Goal: Task Accomplishment & Management: Use online tool/utility

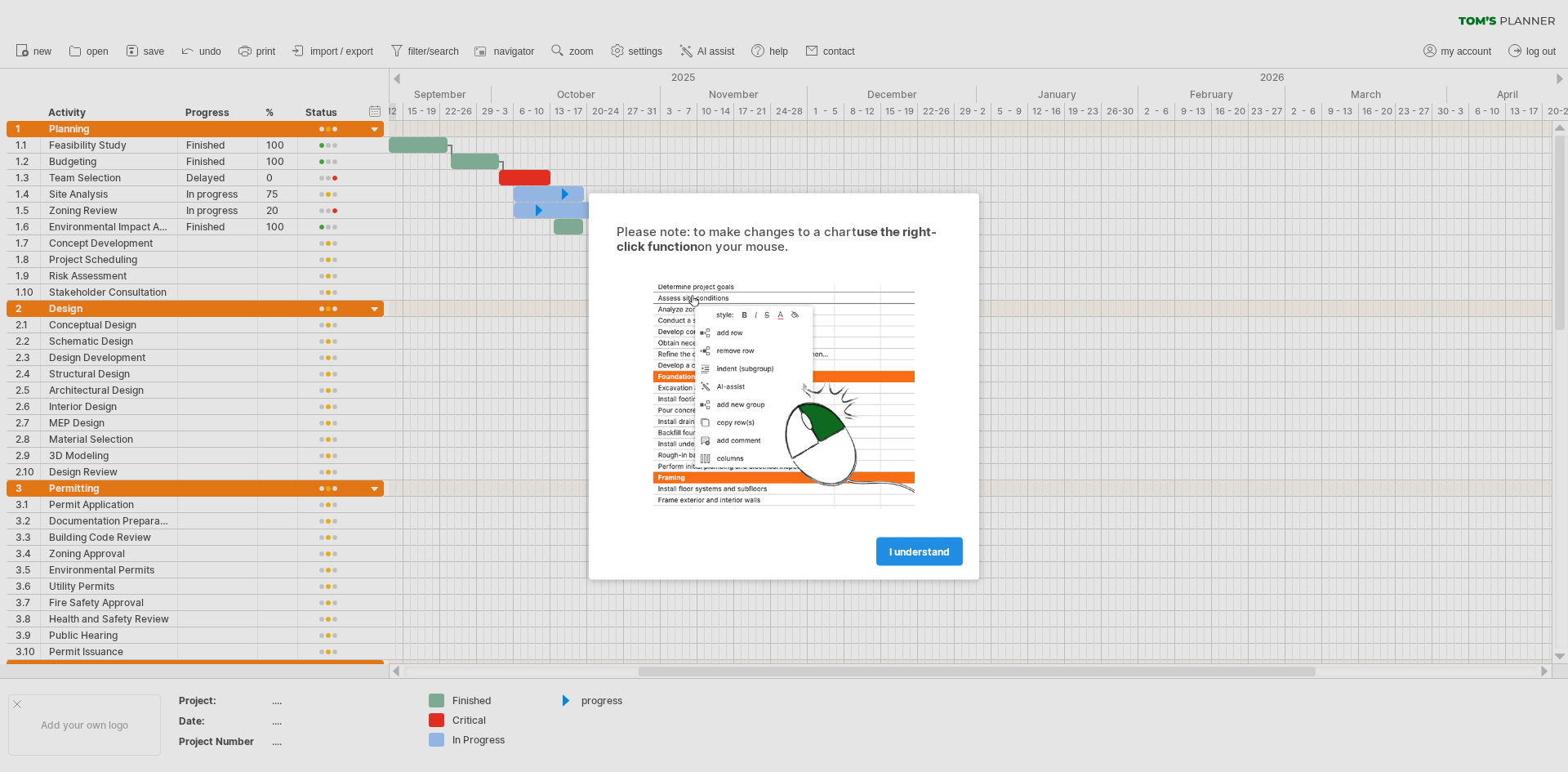
click at [940, 543] on link "I understand" at bounding box center [919, 551] width 87 height 29
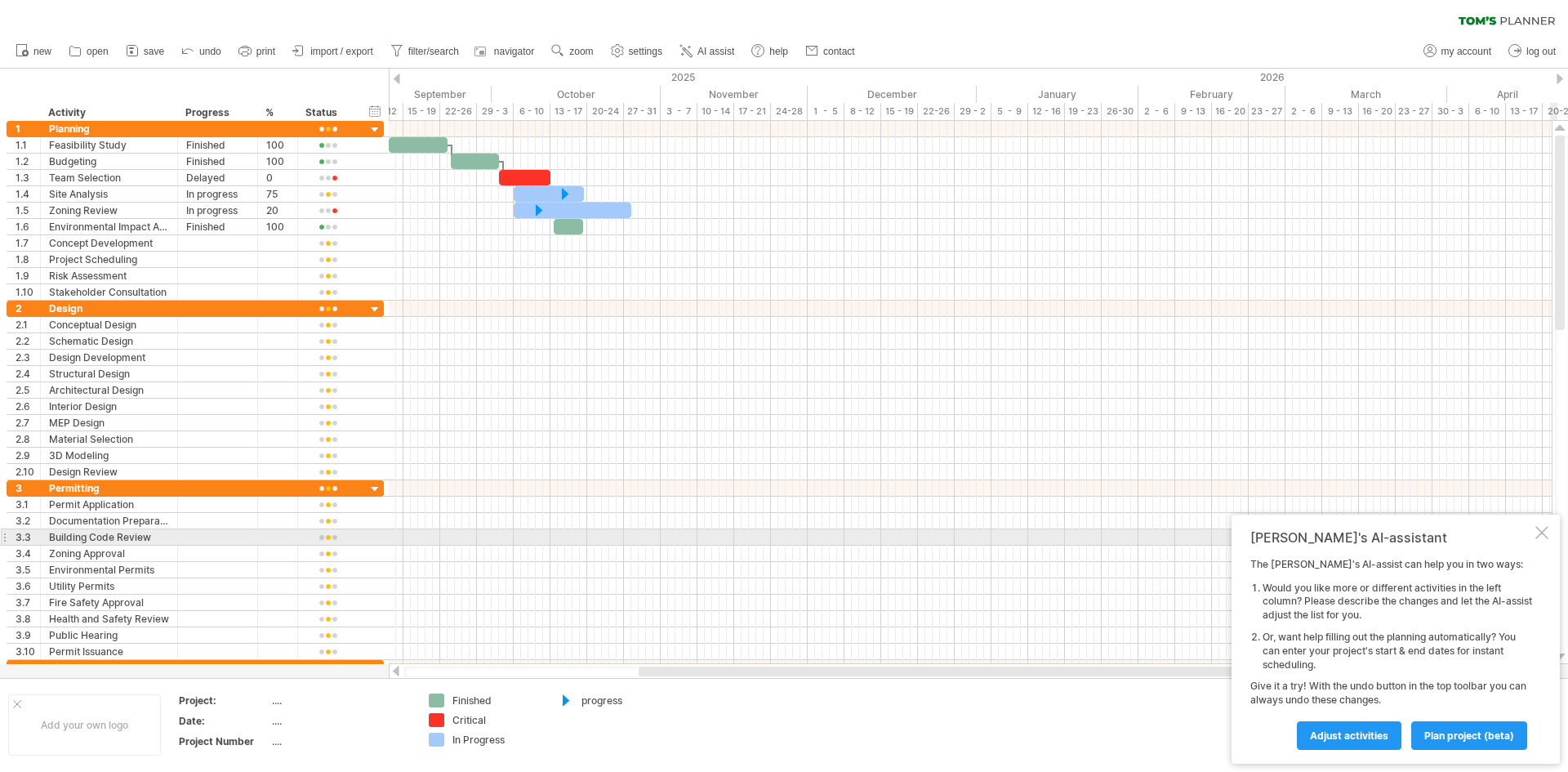
click at [1551, 530] on div "[PERSON_NAME]'s AI-assistant The [PERSON_NAME]'s AI-assist can help you in two …" at bounding box center [1395, 639] width 328 height 249
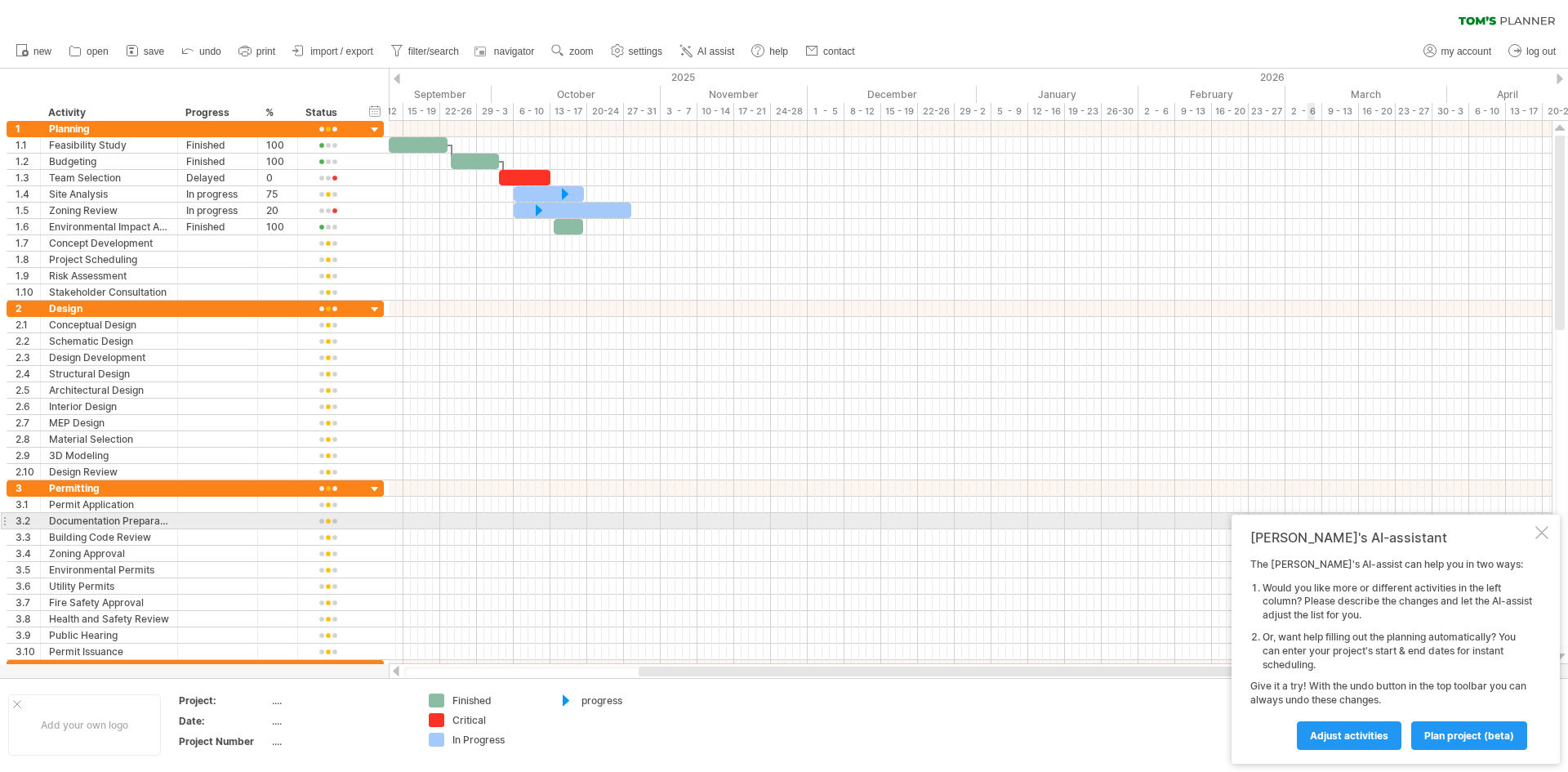
click at [1544, 526] on div at bounding box center [1542, 532] width 13 height 13
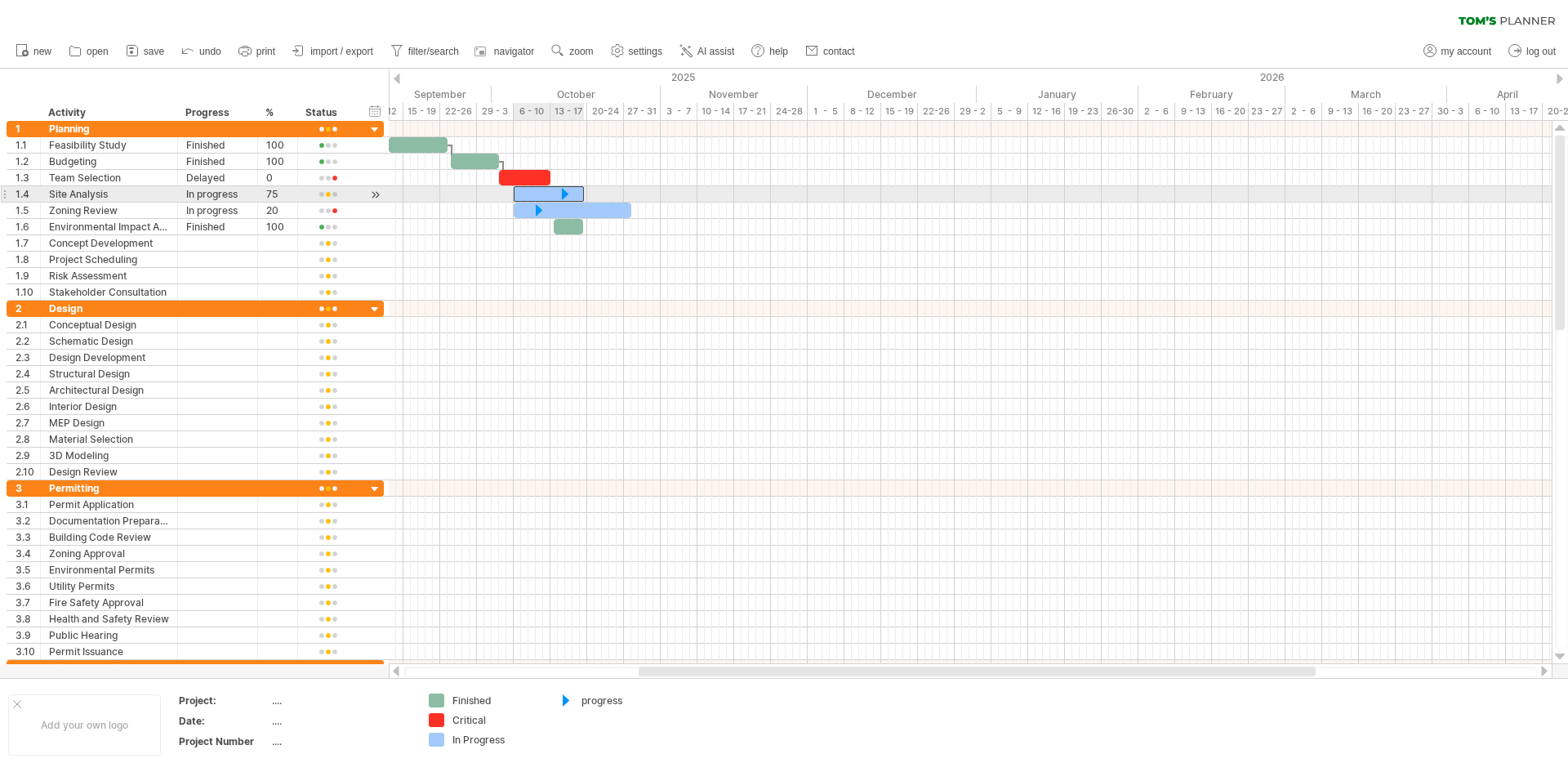
click at [553, 194] on div at bounding box center [548, 194] width 70 height 15
click at [563, 194] on div at bounding box center [564, 194] width 18 height 15
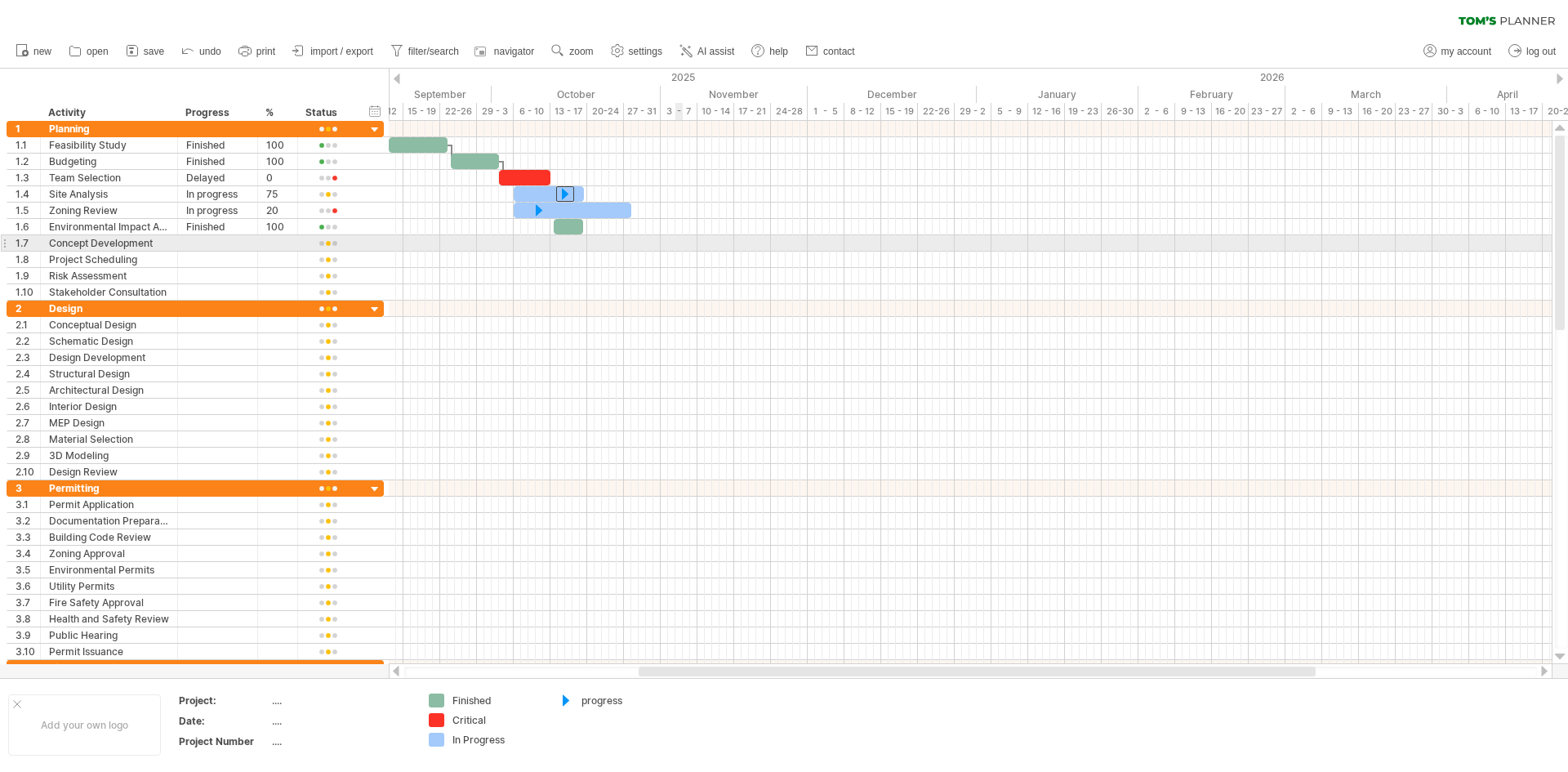
click at [678, 244] on div at bounding box center [970, 243] width 1163 height 16
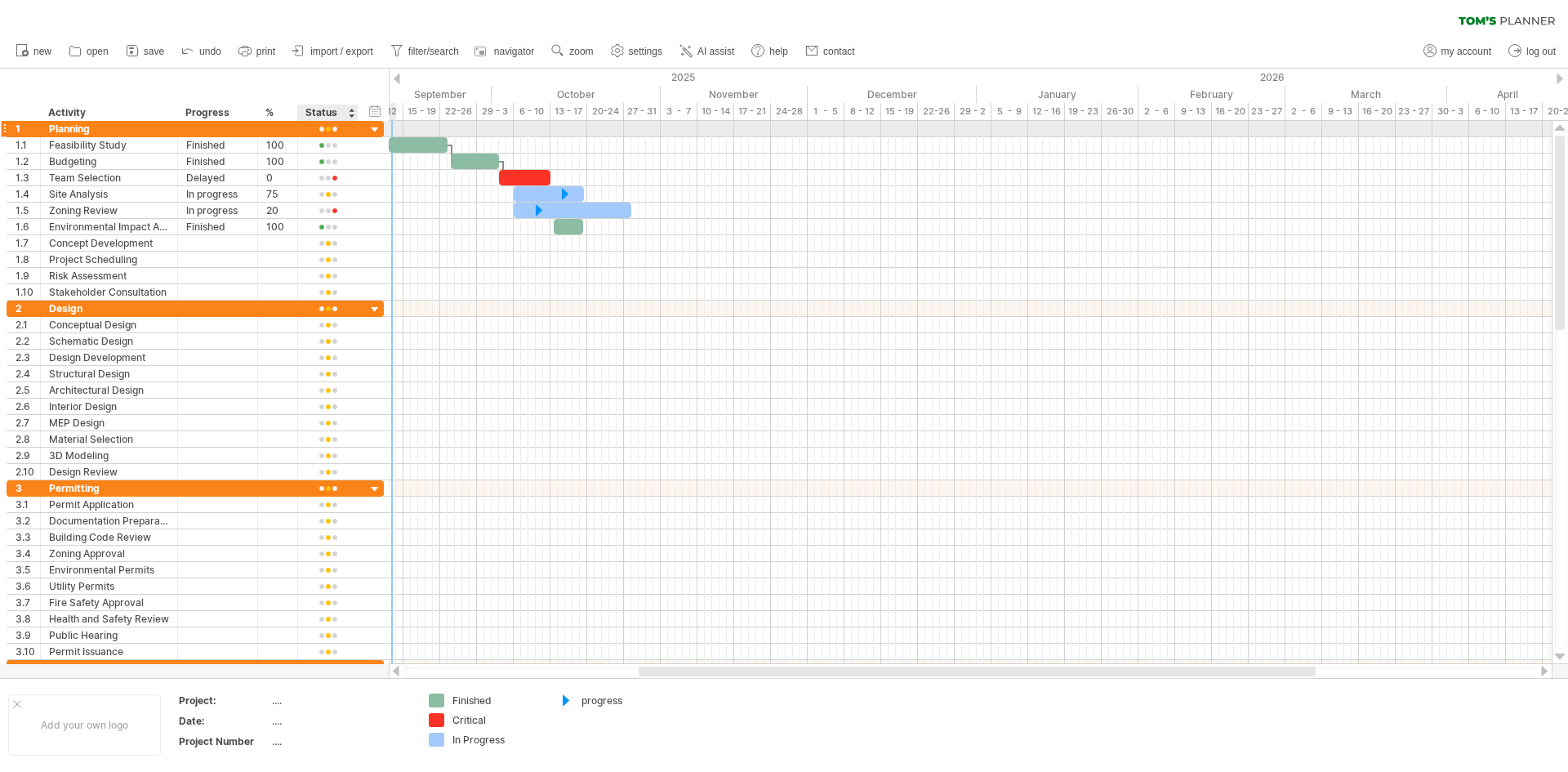
click at [377, 129] on div at bounding box center [375, 130] width 15 height 15
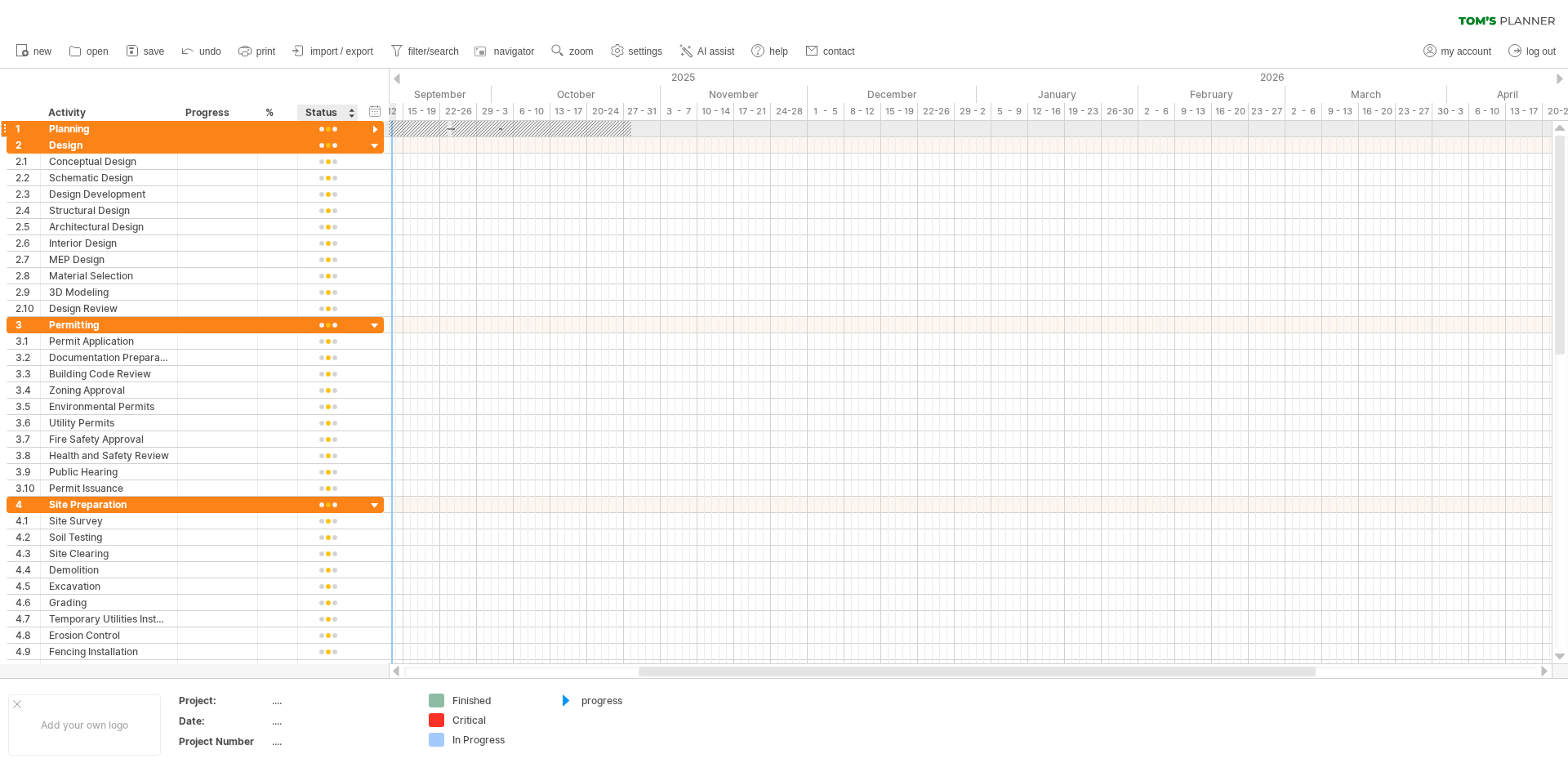
click at [378, 128] on div at bounding box center [375, 130] width 15 height 15
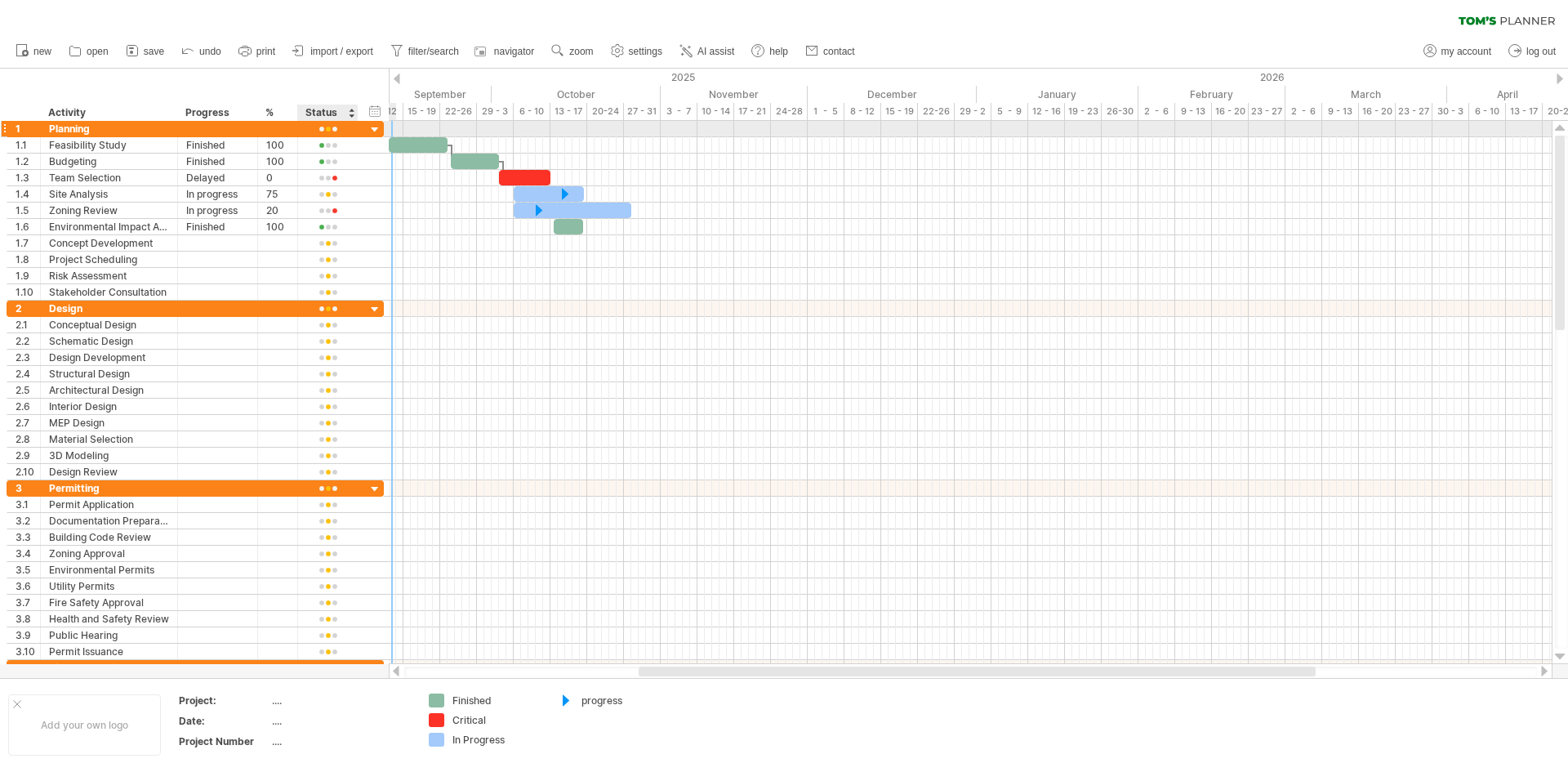
click at [378, 128] on div at bounding box center [375, 130] width 15 height 15
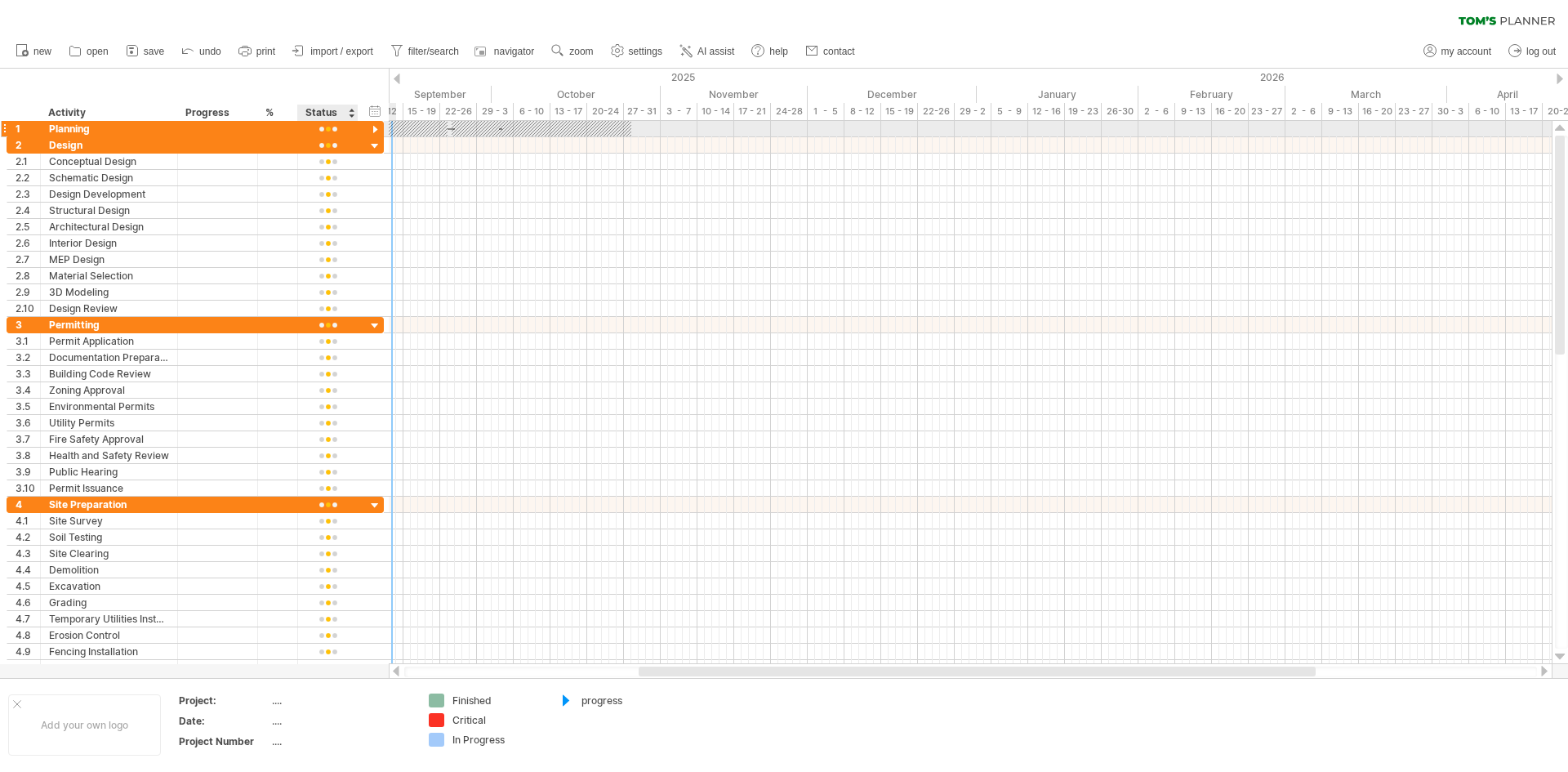
click at [378, 128] on div at bounding box center [375, 130] width 15 height 15
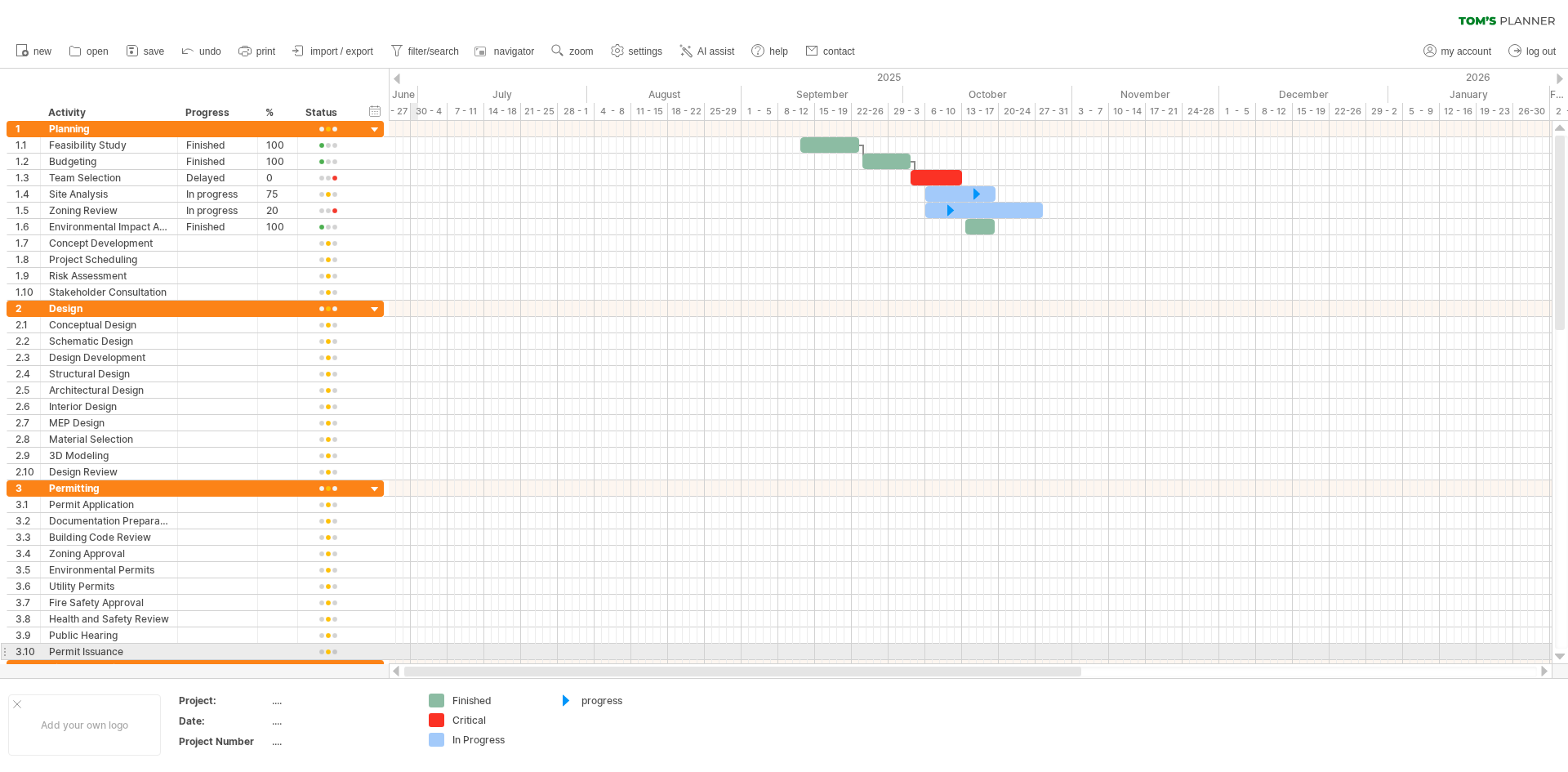
drag, startPoint x: 711, startPoint y: 672, endPoint x: 403, endPoint y: 653, distance: 308.6
click at [403, 653] on div "Trying to reach [DOMAIN_NAME] Connected again... 0% clear filter new 1" at bounding box center [784, 386] width 1568 height 772
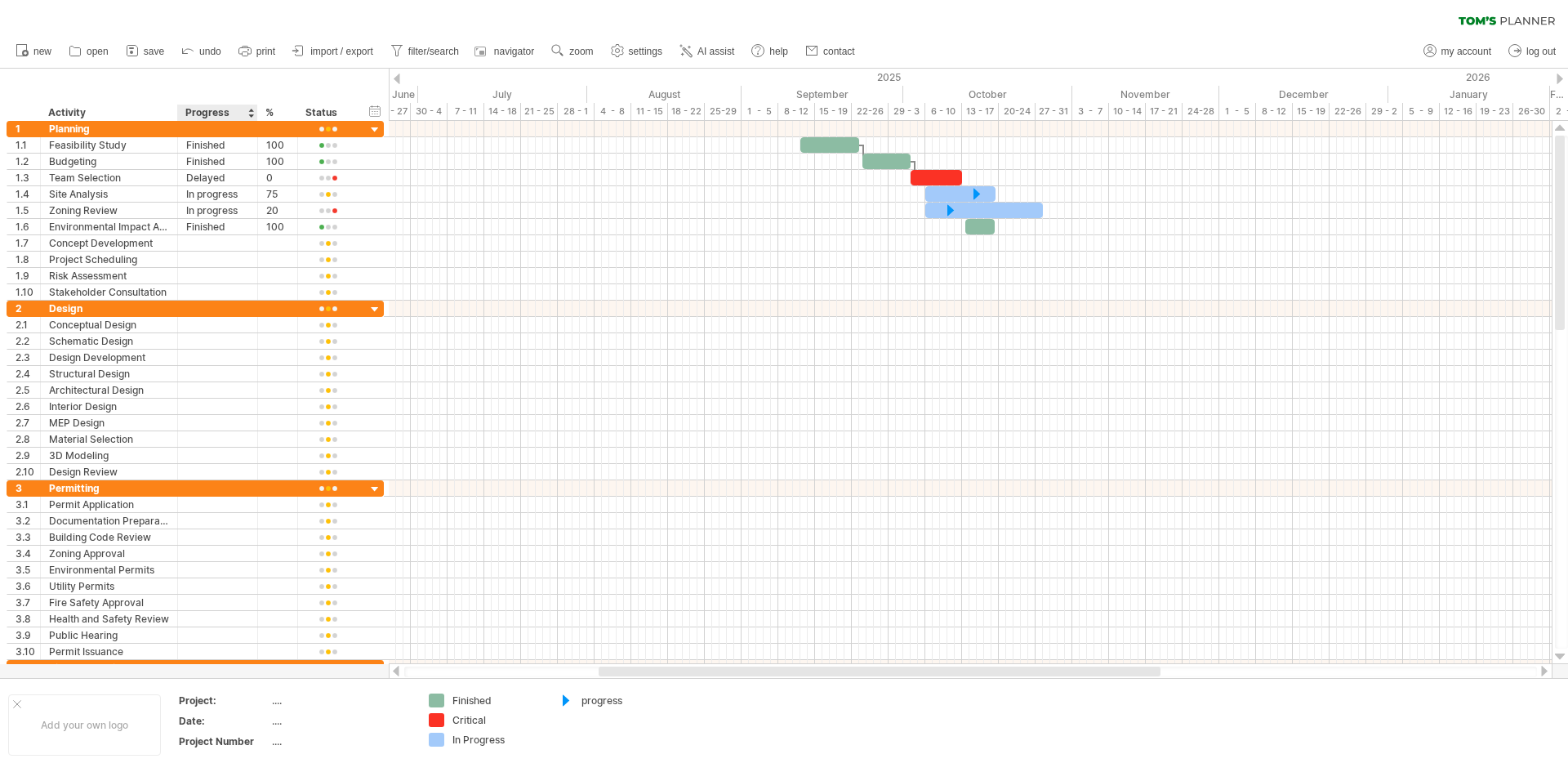
click at [248, 116] on div at bounding box center [251, 112] width 7 height 16
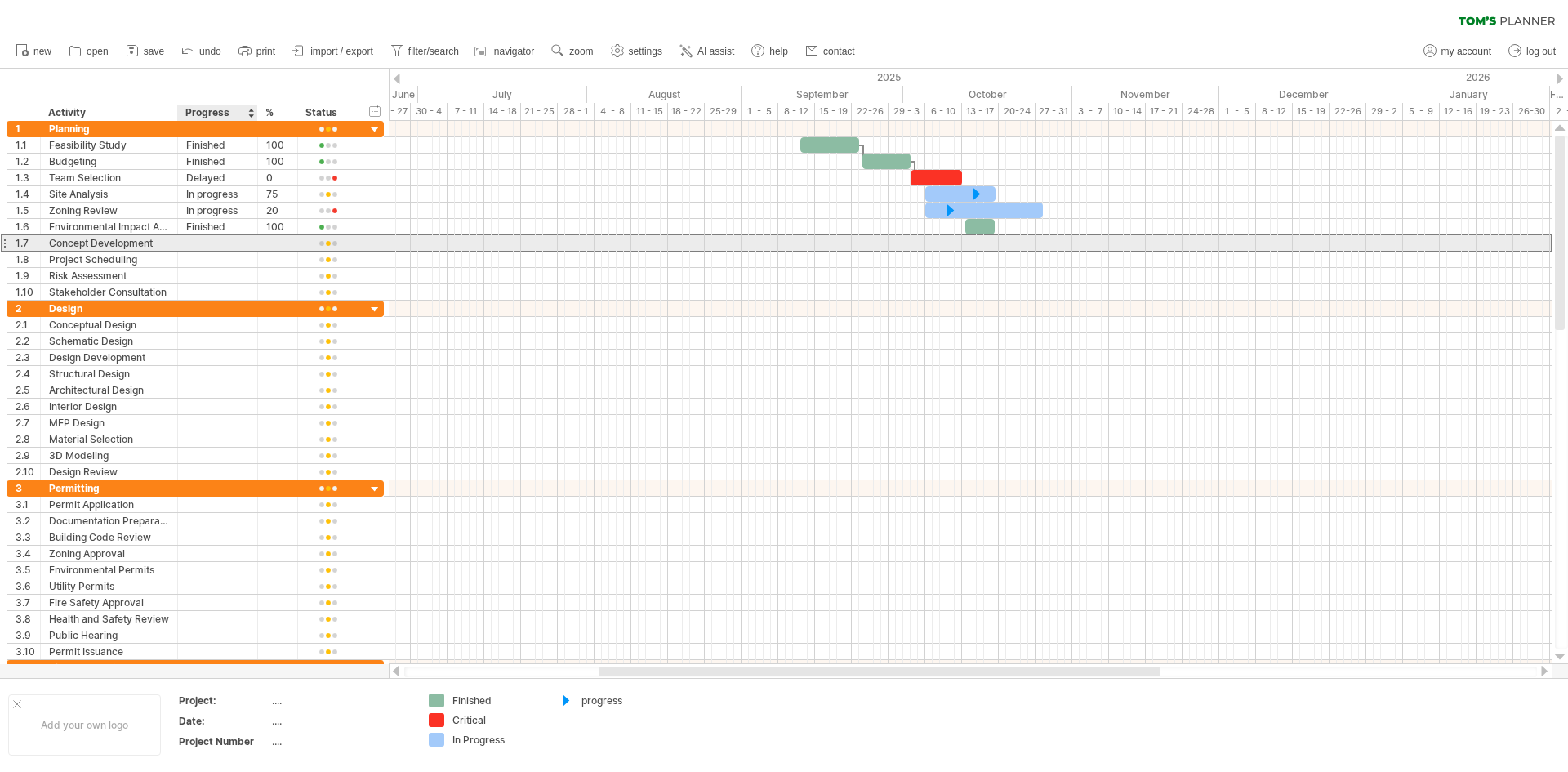
click at [226, 236] on div at bounding box center [218, 243] width 63 height 15
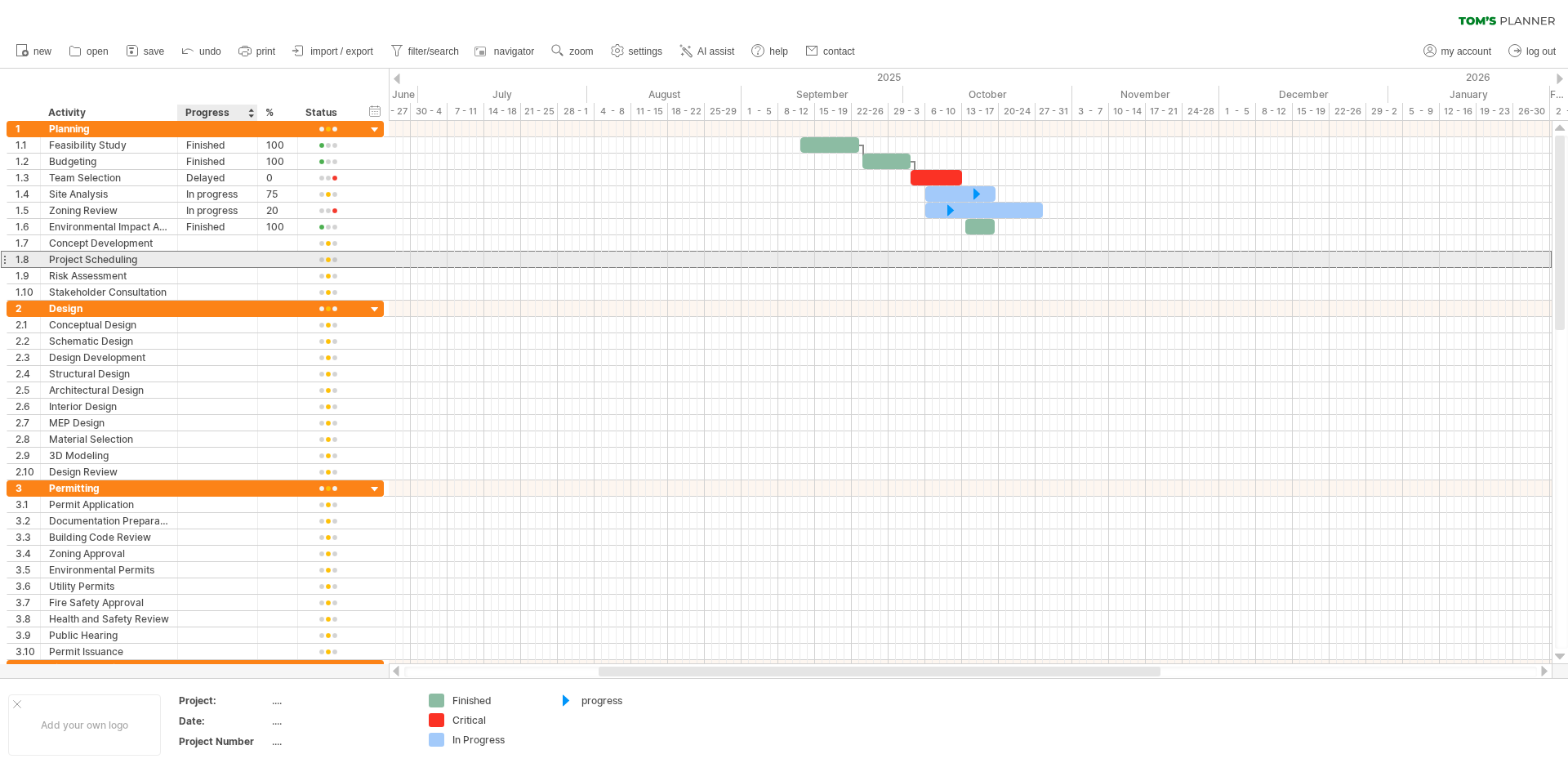
click at [231, 261] on div at bounding box center [218, 259] width 63 height 15
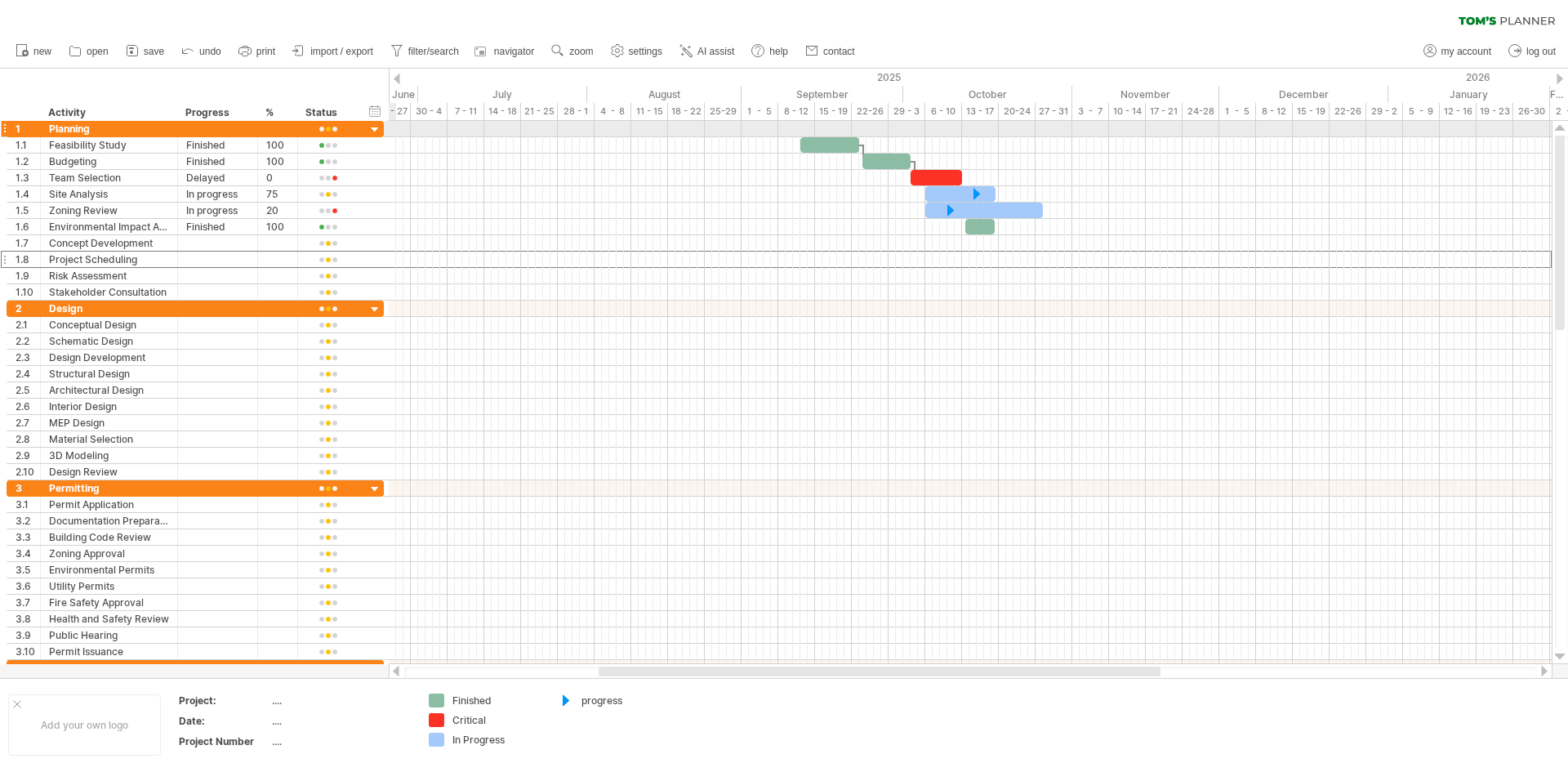
click at [372, 131] on div at bounding box center [375, 130] width 15 height 15
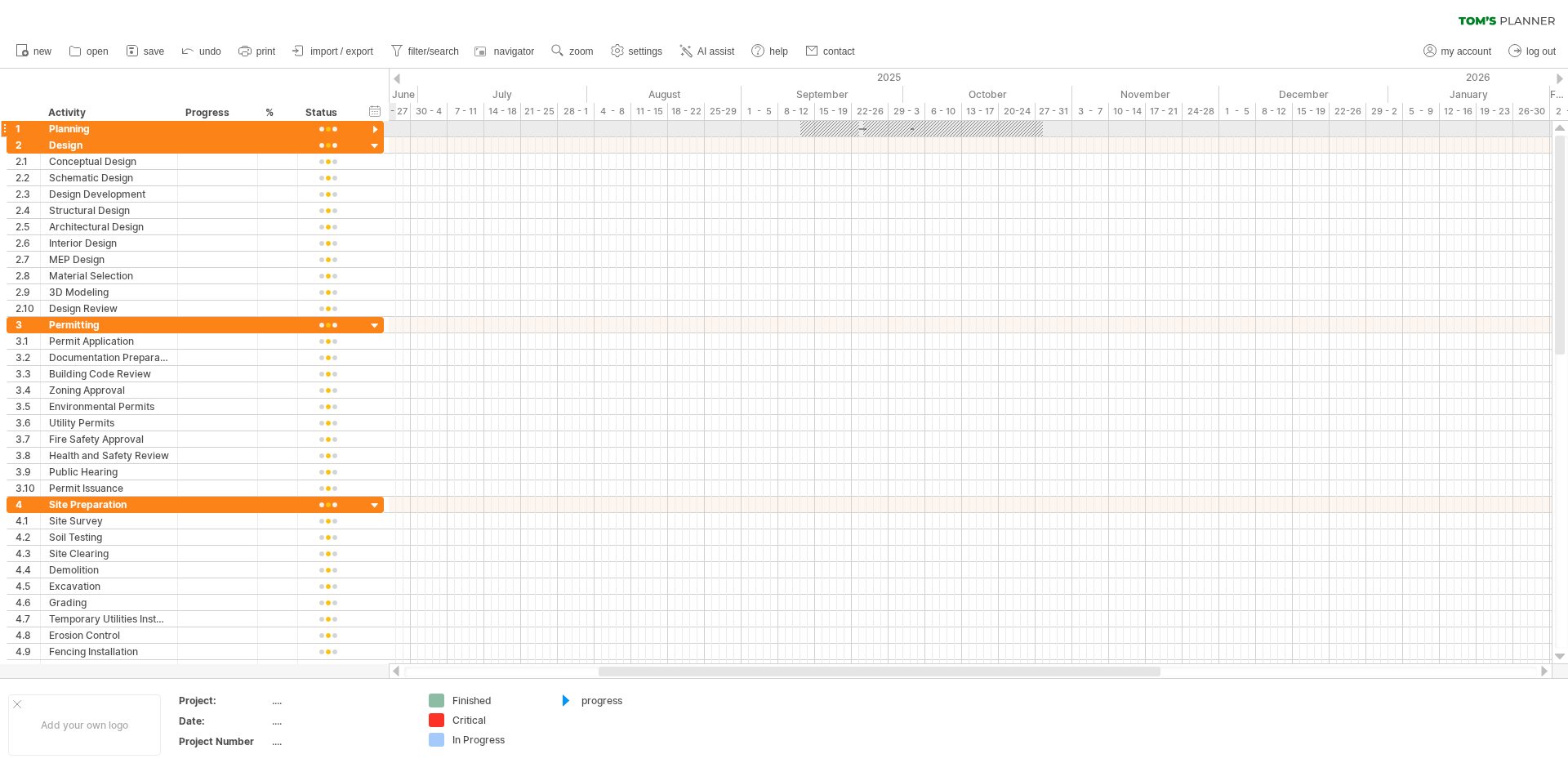
click at [372, 131] on div at bounding box center [375, 130] width 15 height 15
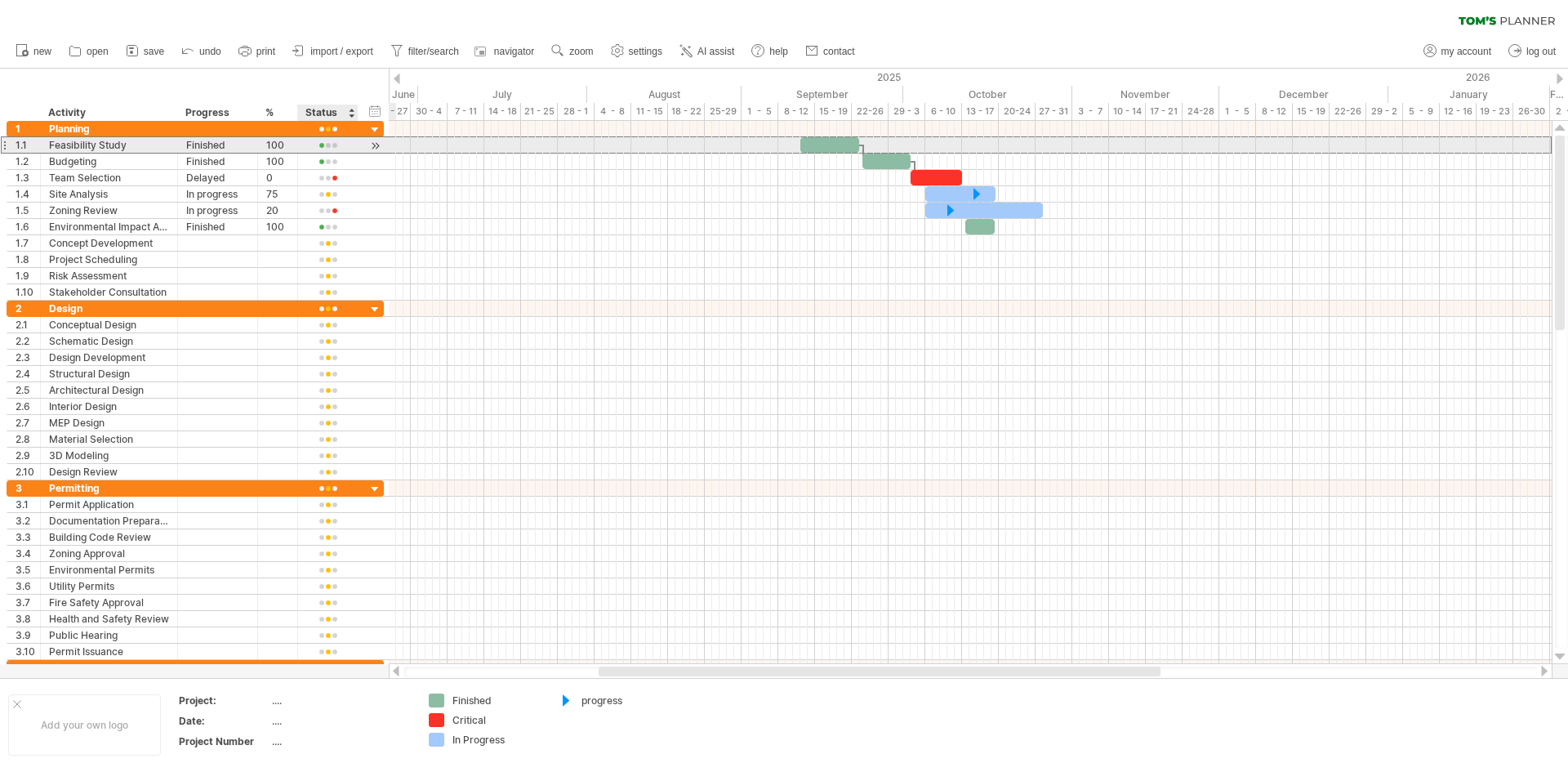
click at [342, 150] on div at bounding box center [327, 146] width 43 height 13
click at [379, 143] on div at bounding box center [375, 146] width 15 height 17
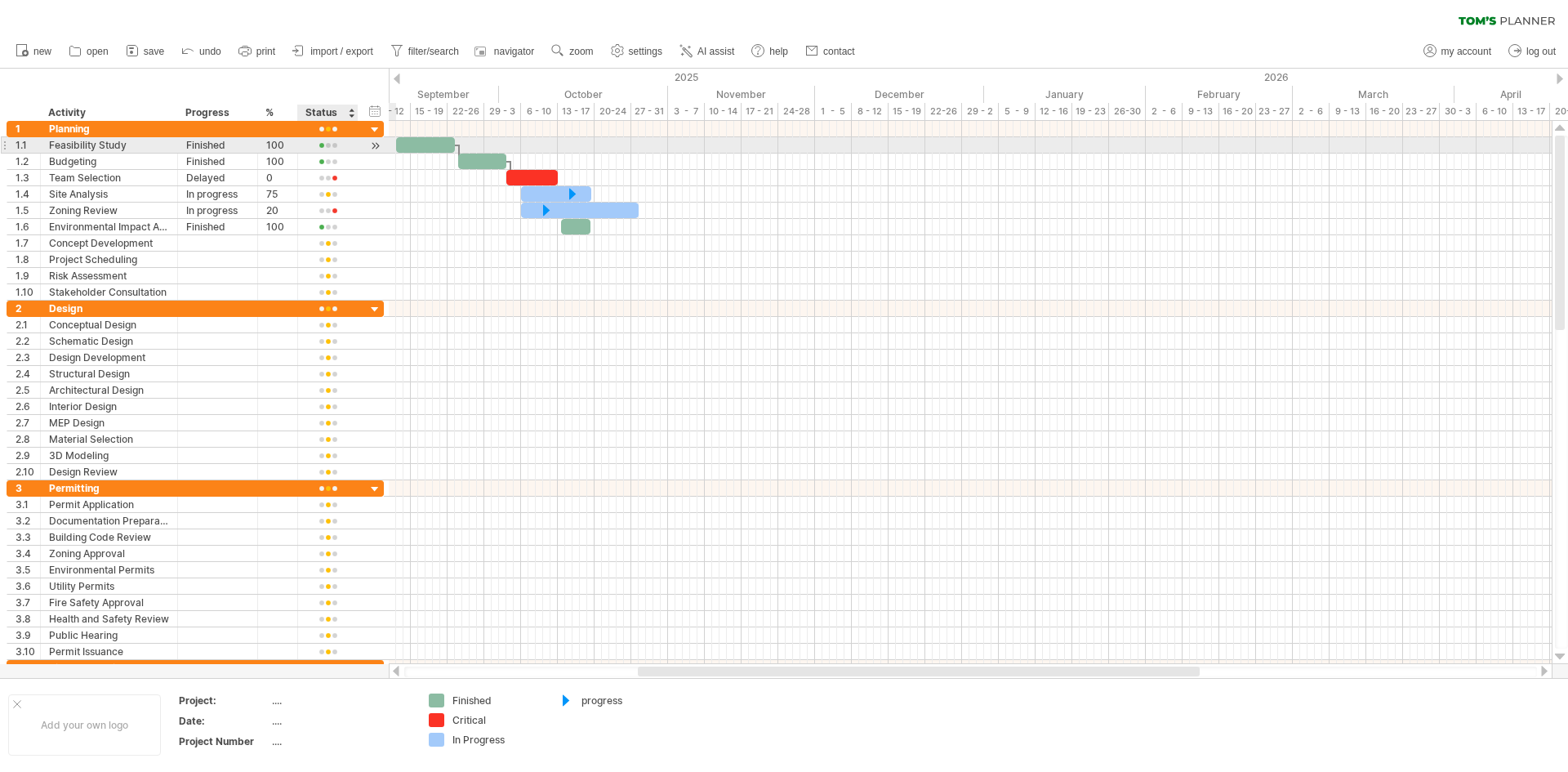
click at [379, 144] on div at bounding box center [375, 146] width 15 height 17
click at [374, 144] on div at bounding box center [375, 146] width 15 height 17
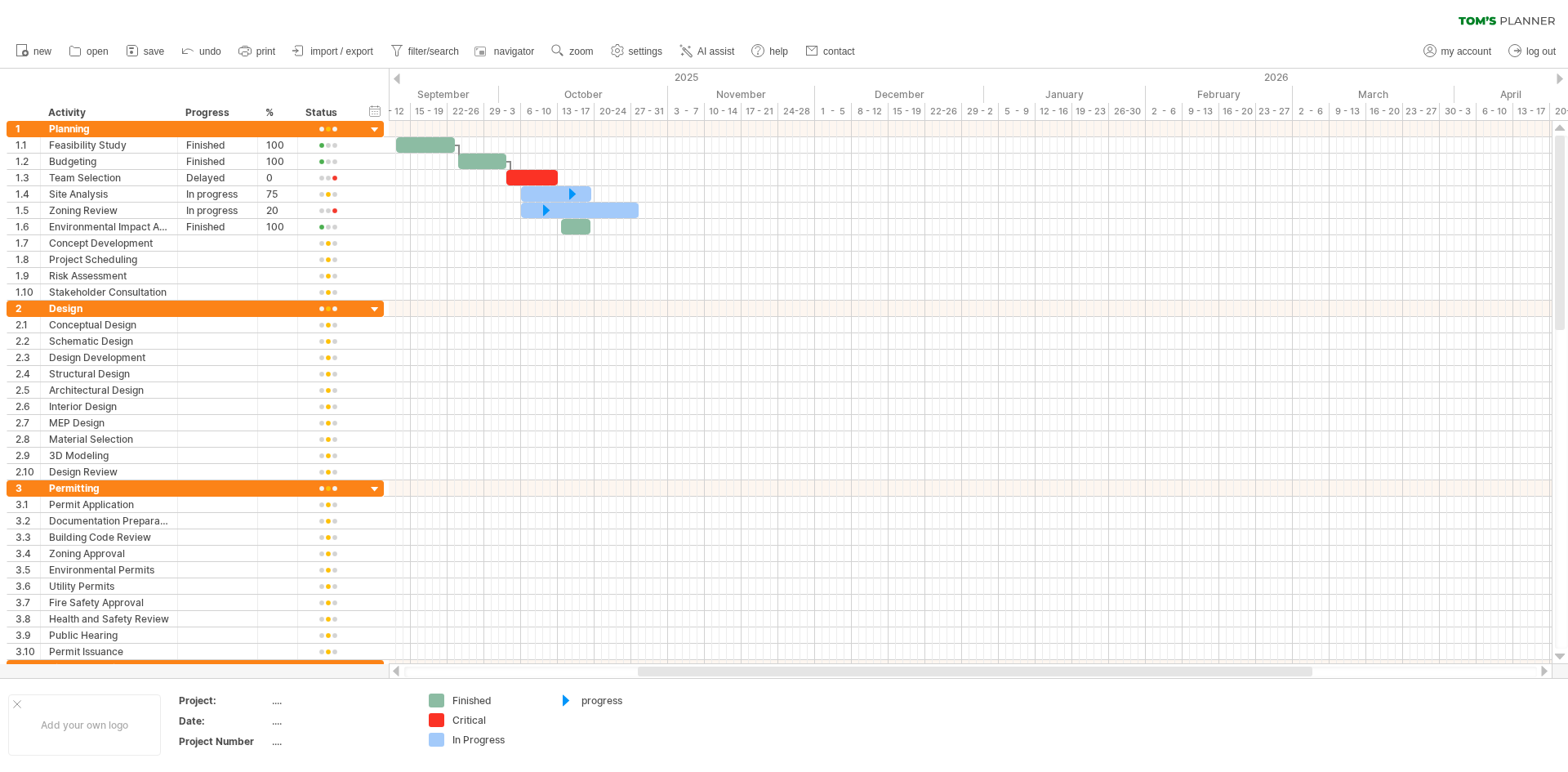
click at [396, 73] on div at bounding box center [397, 78] width 7 height 11
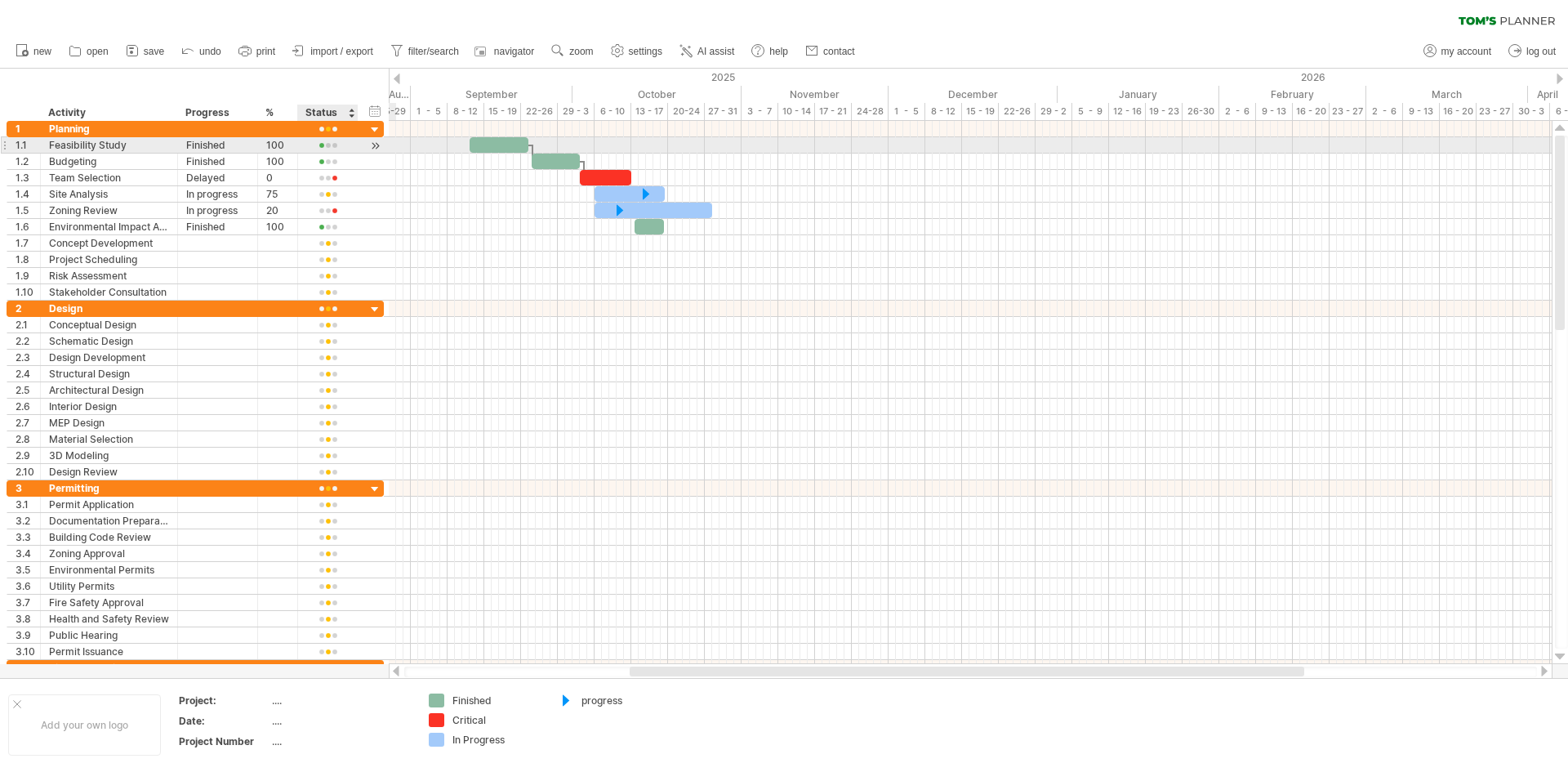
click at [376, 145] on div at bounding box center [375, 146] width 15 height 17
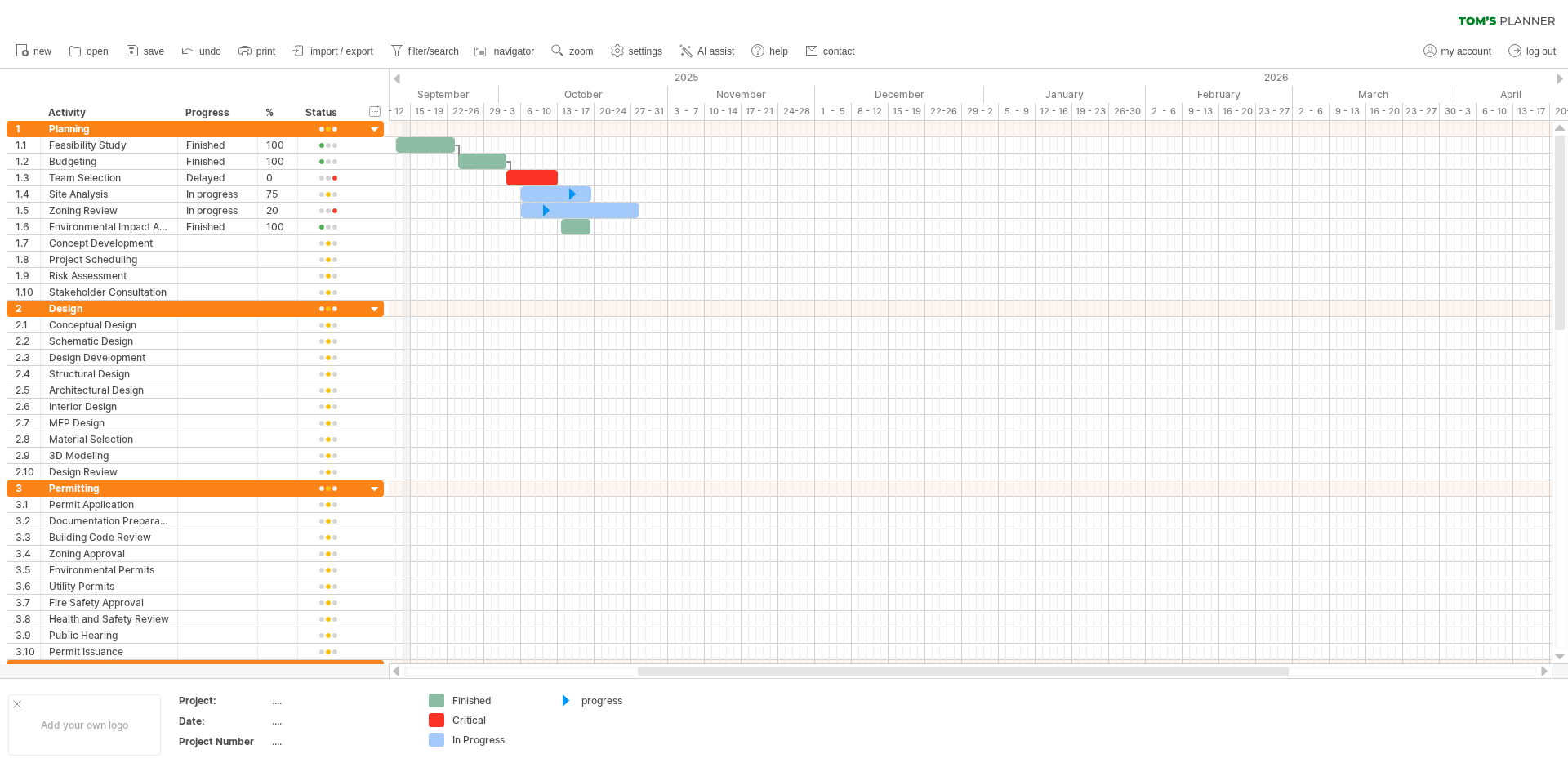
click at [404, 75] on div "2025" at bounding box center [24, 77] width 1919 height 17
click at [399, 79] on div at bounding box center [397, 78] width 7 height 11
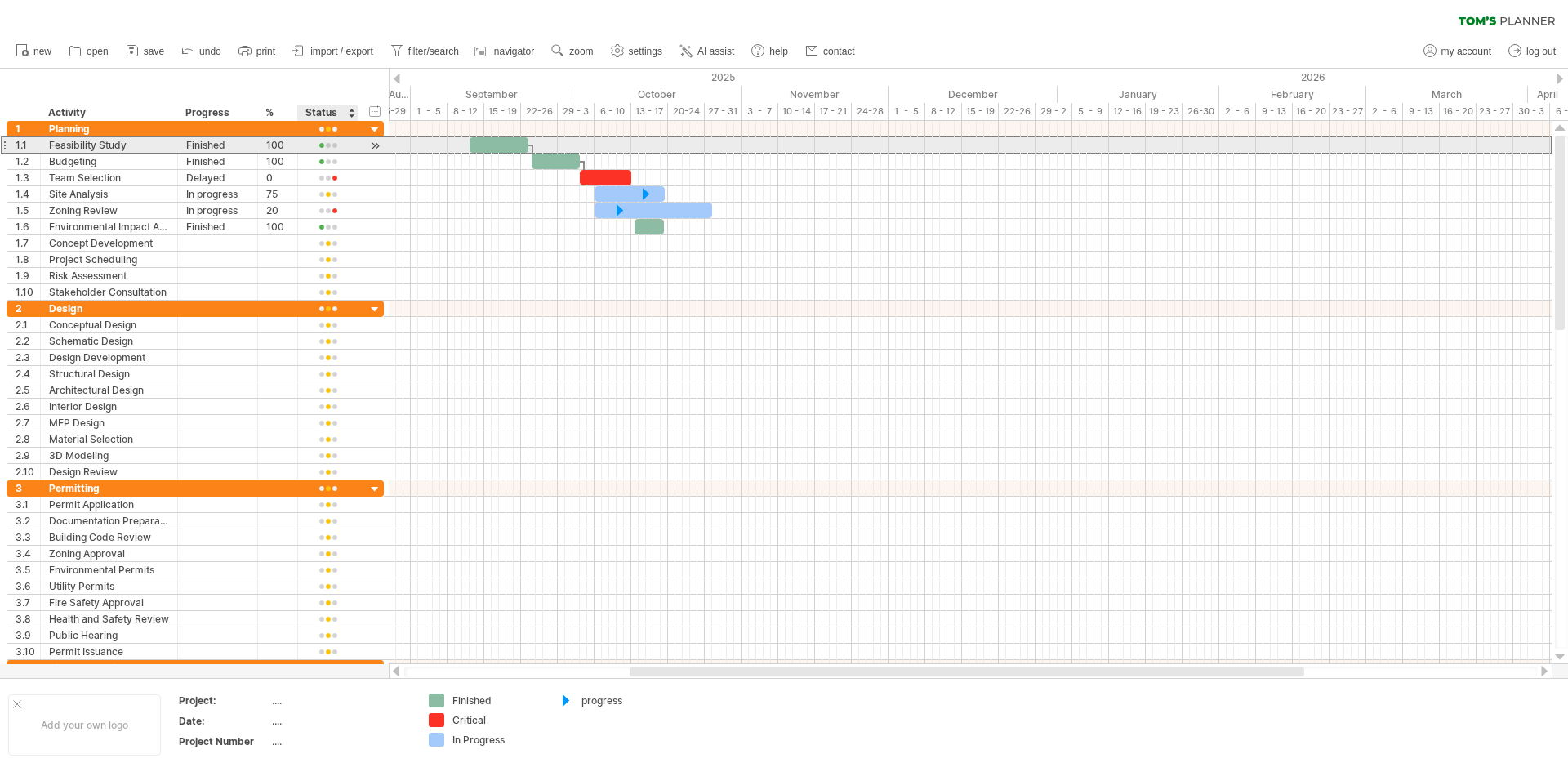
click at [333, 146] on div at bounding box center [327, 146] width 43 height 13
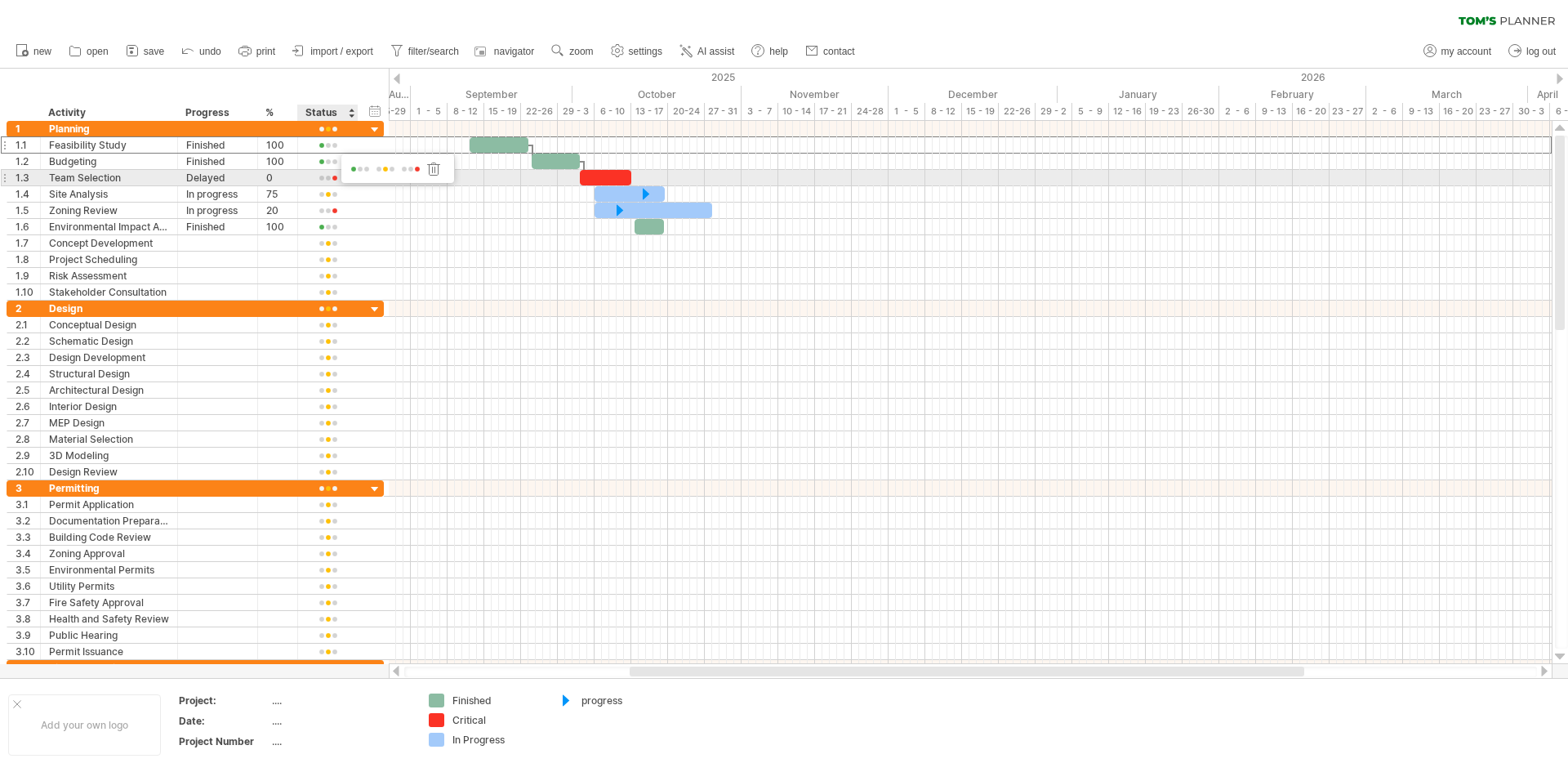
click at [386, 172] on span at bounding box center [385, 170] width 23 height 13
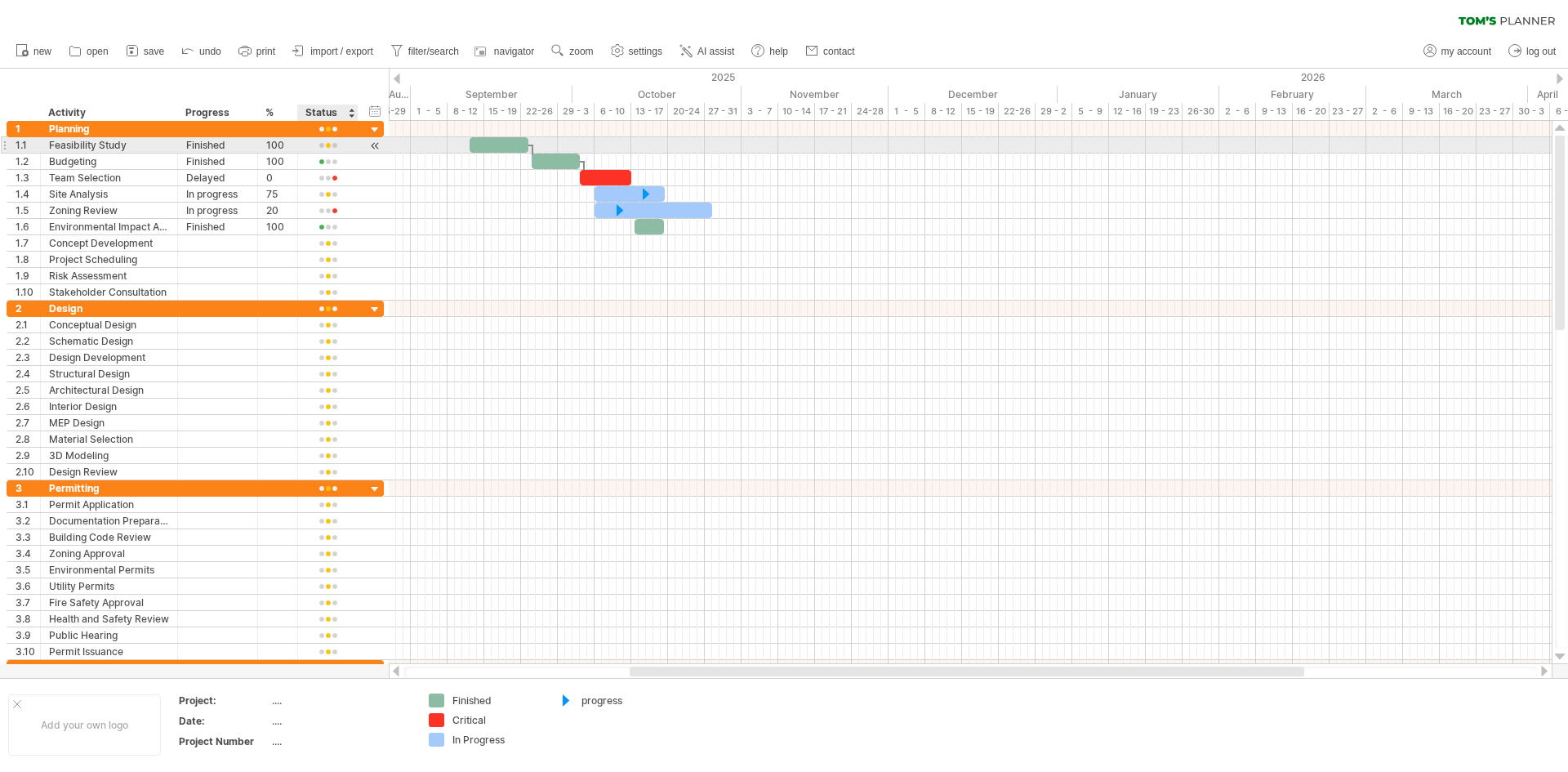
click at [337, 147] on div at bounding box center [327, 146] width 43 height 13
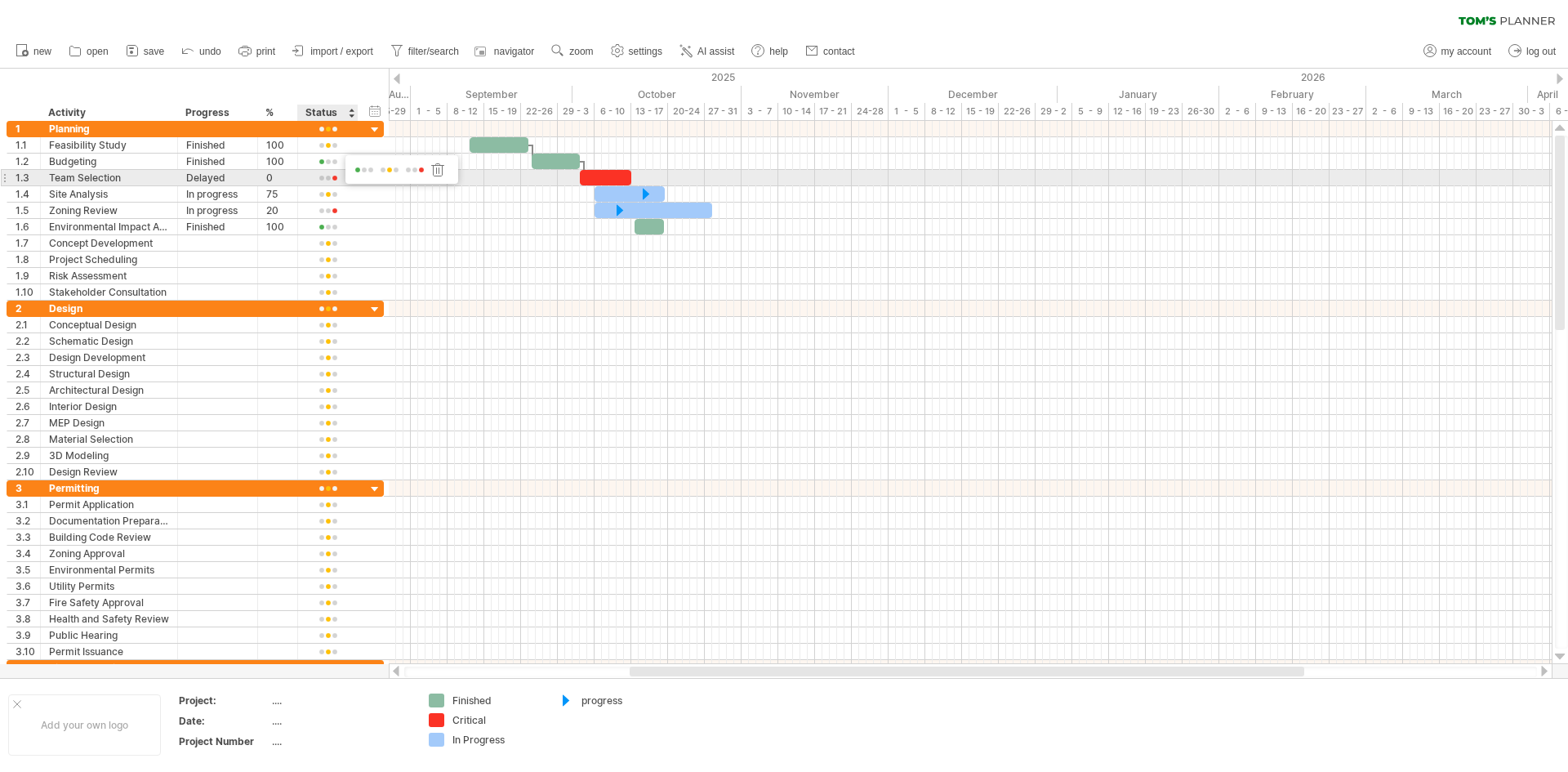
click at [418, 172] on span at bounding box center [414, 170] width 23 height 13
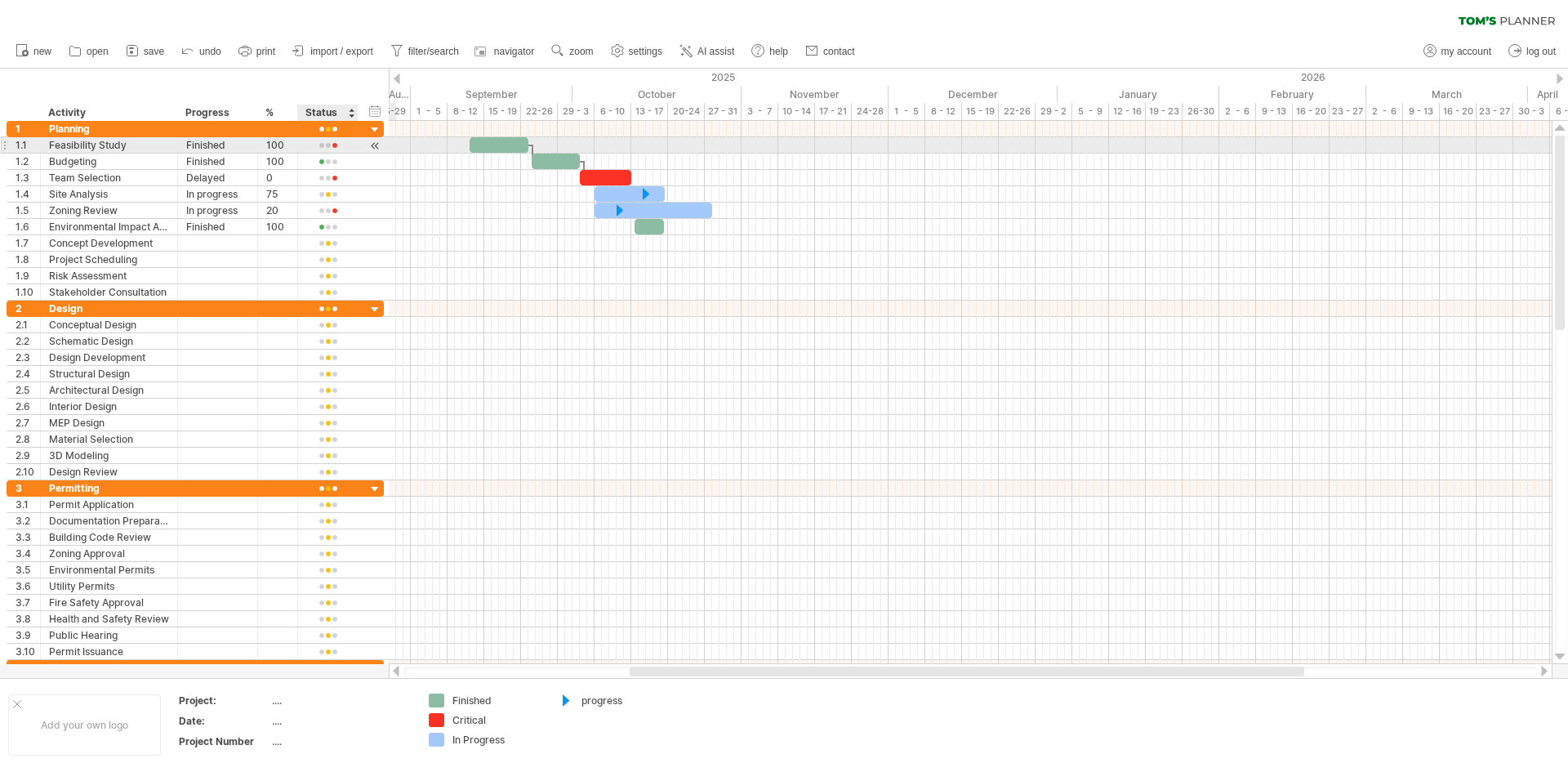
click at [329, 143] on div at bounding box center [327, 146] width 43 height 13
click at [362, 168] on span at bounding box center [356, 167] width 23 height 13
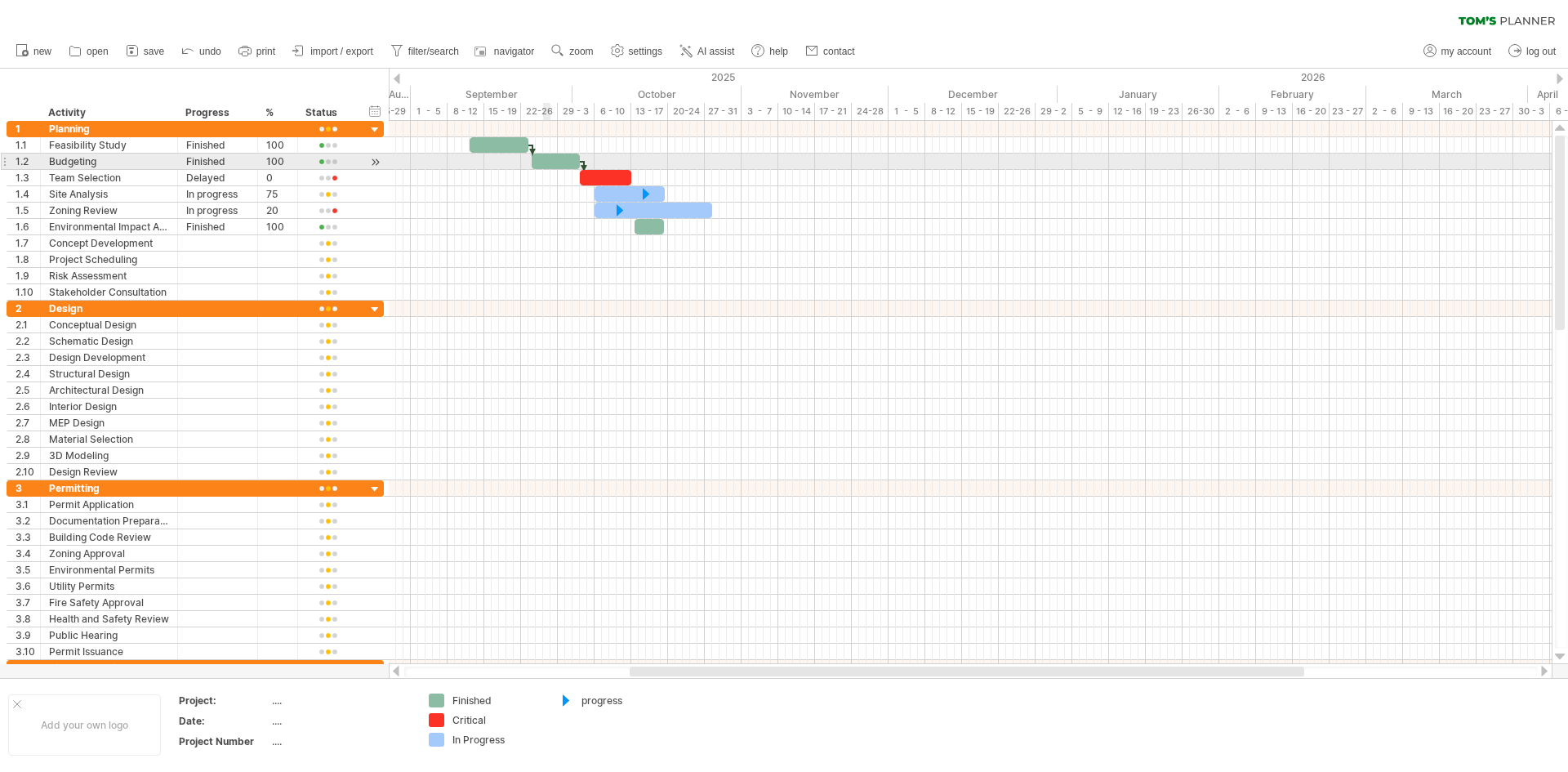
click at [545, 163] on div at bounding box center [555, 161] width 48 height 15
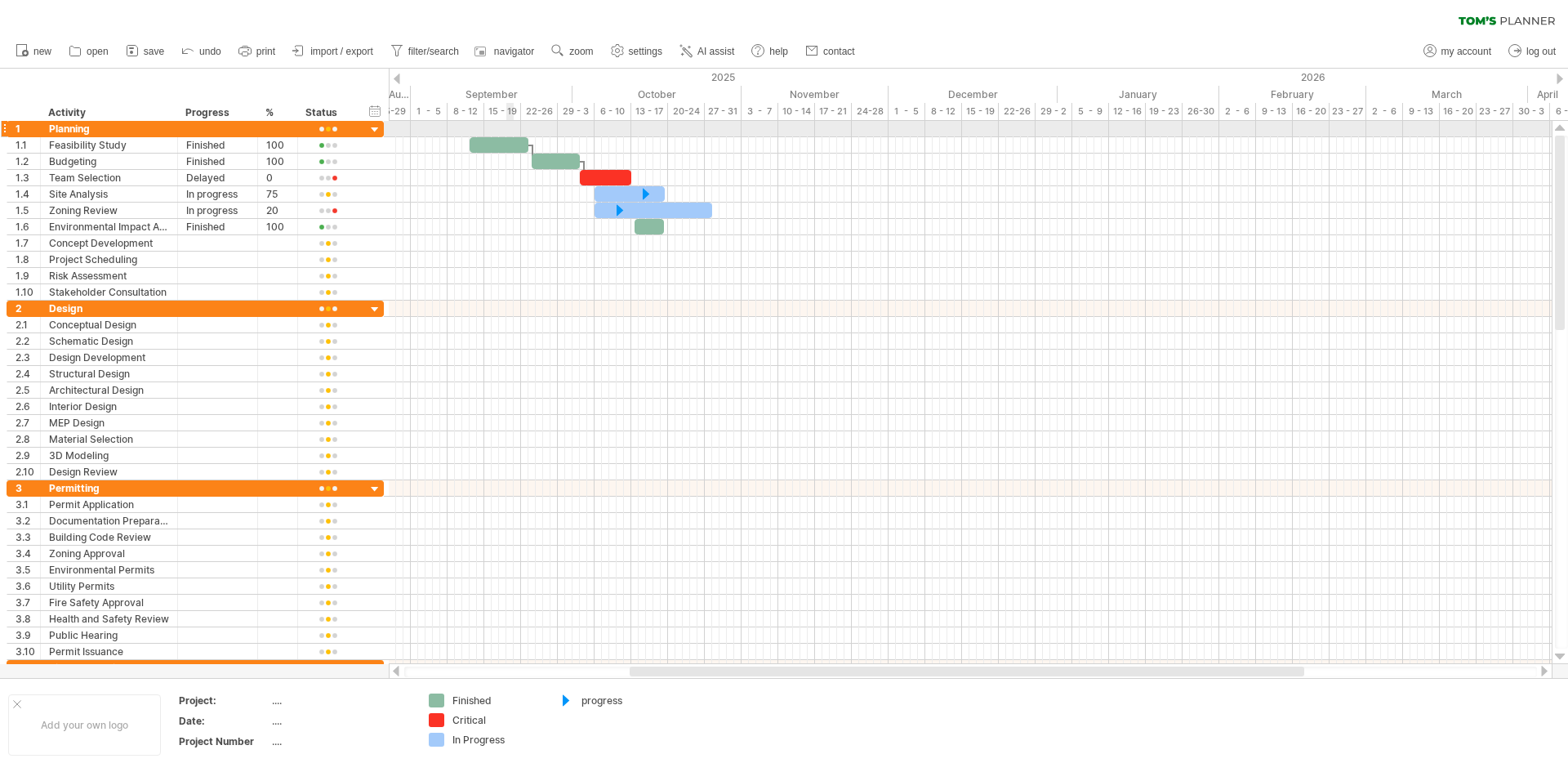
click at [508, 137] on div at bounding box center [970, 128] width 1163 height 16
click at [463, 147] on span at bounding box center [462, 145] width 7 height 15
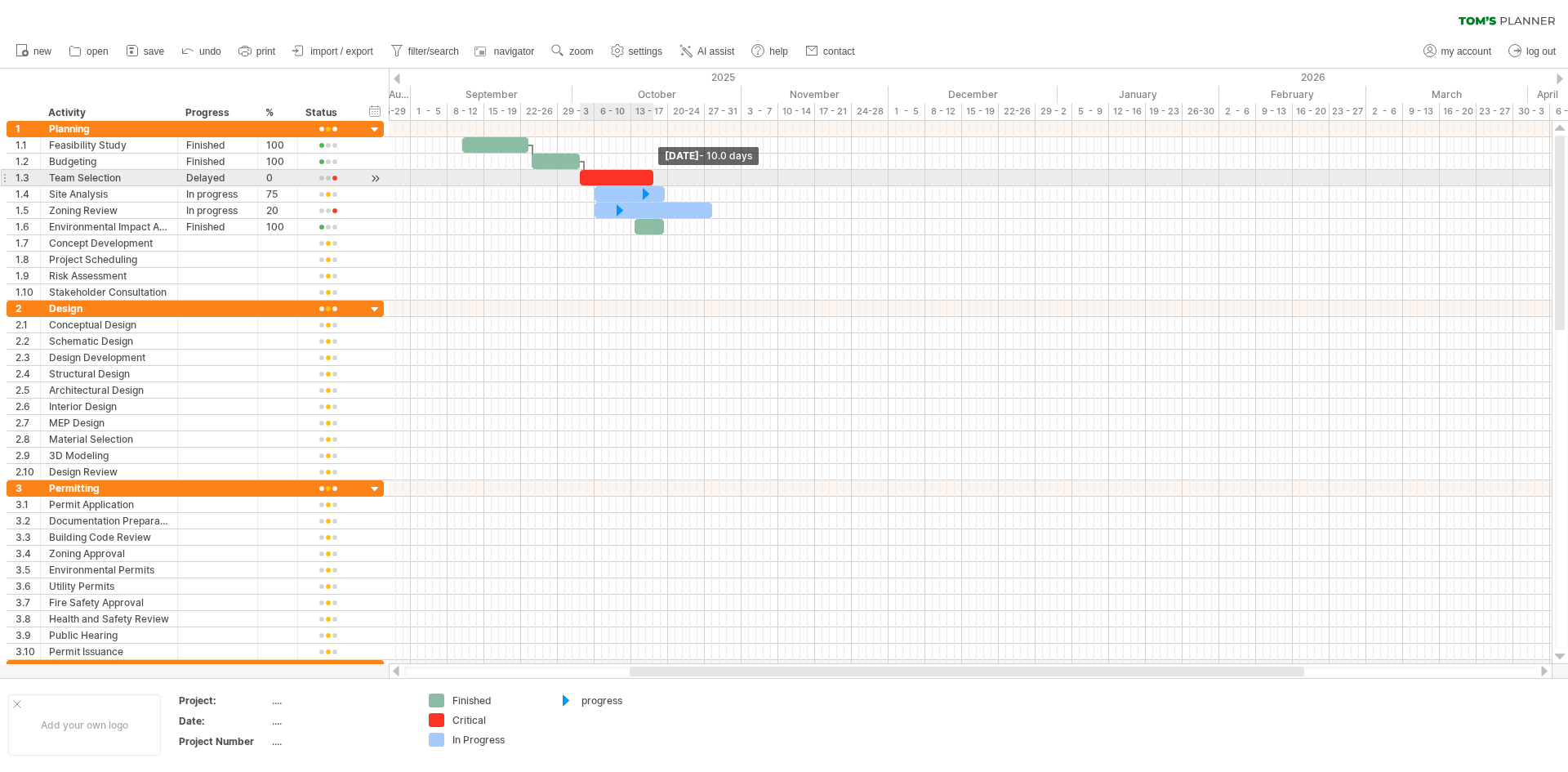
drag, startPoint x: 629, startPoint y: 181, endPoint x: 655, endPoint y: 181, distance: 26.0
click at [655, 181] on span at bounding box center [654, 177] width 7 height 15
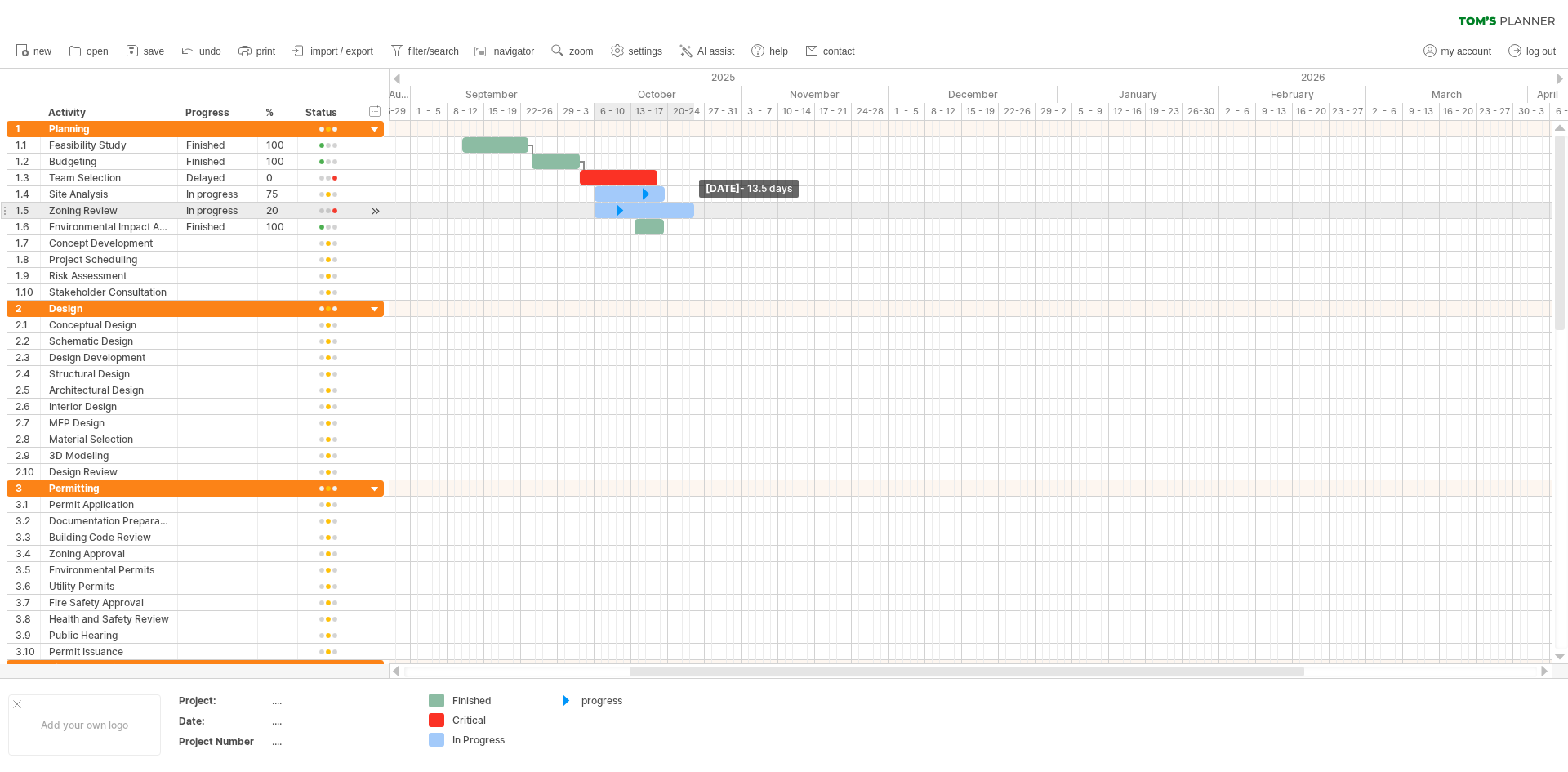
drag, startPoint x: 714, startPoint y: 209, endPoint x: 694, endPoint y: 211, distance: 20.1
click at [694, 211] on span at bounding box center [694, 210] width 7 height 15
